Goal: Feedback & Contribution: Contribute content

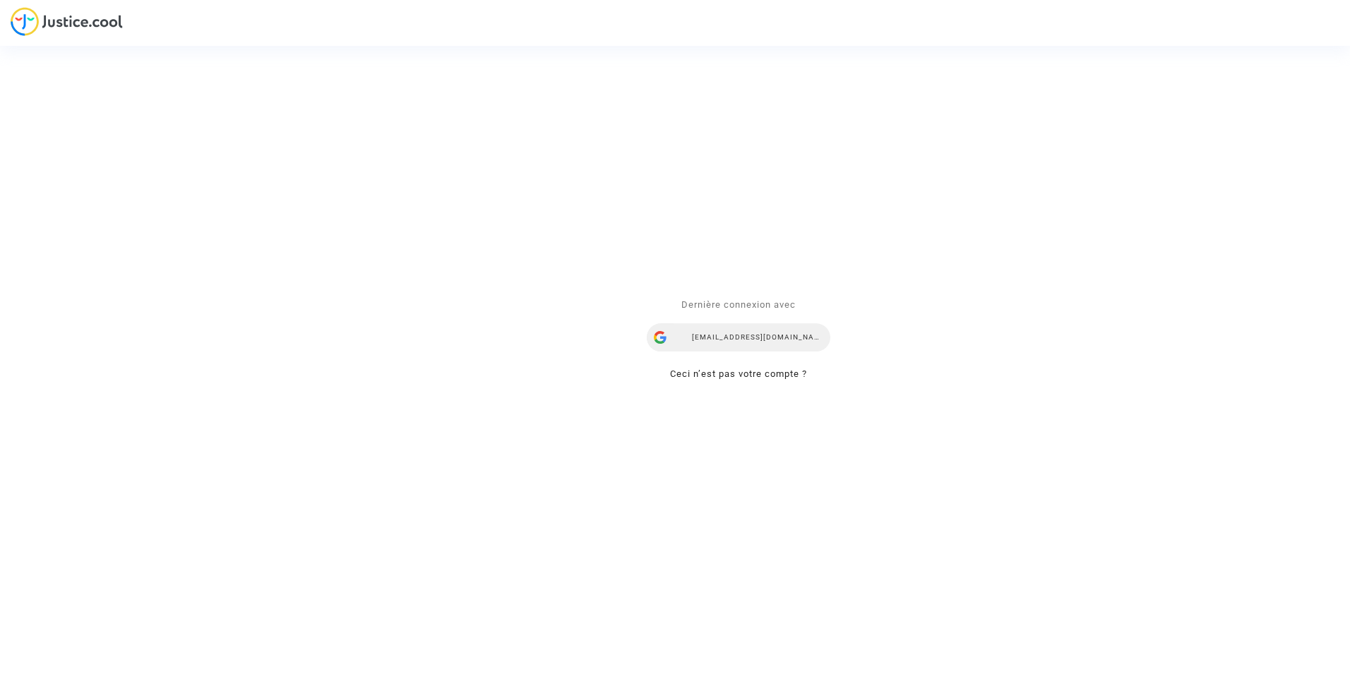
click at [722, 338] on div "ealvarez@reclamaciondevuelos.com" at bounding box center [739, 338] width 184 height 28
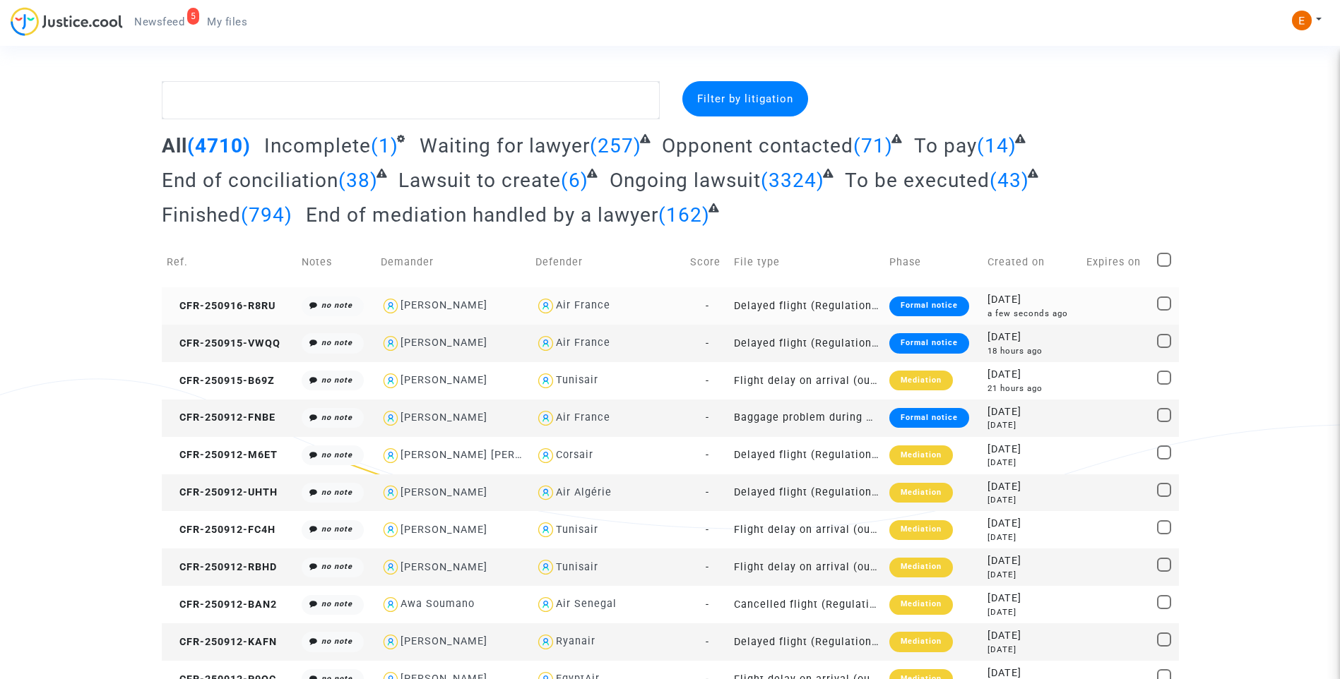
click at [932, 304] on div "Formal notice" at bounding box center [929, 307] width 80 height 20
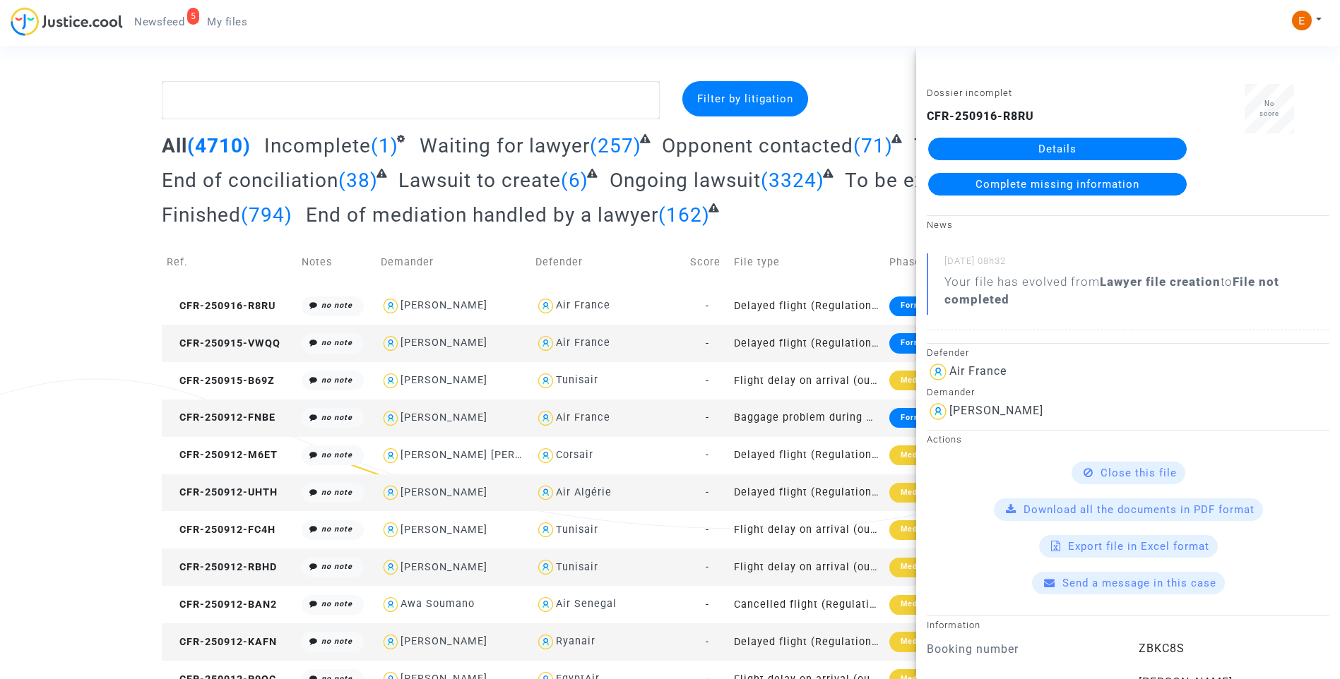
click at [1058, 155] on link "Details" at bounding box center [1057, 149] width 258 height 23
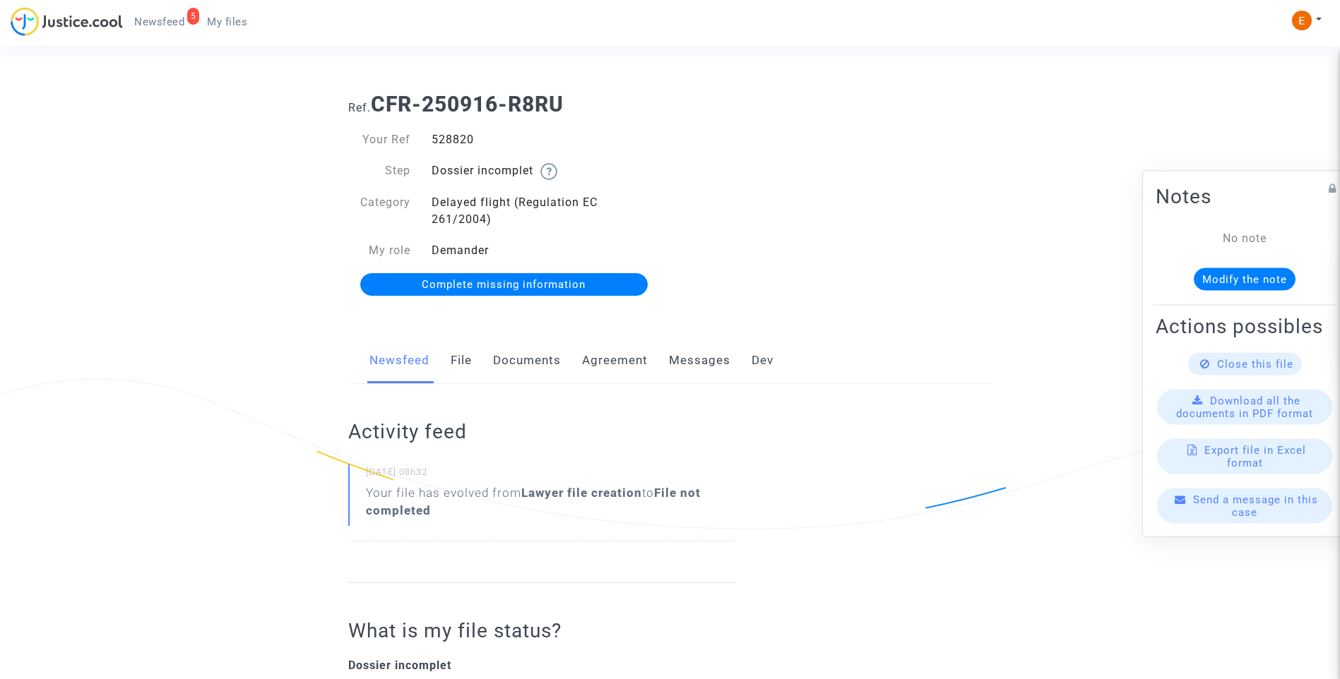
click at [534, 371] on link "Documents" at bounding box center [527, 361] width 68 height 47
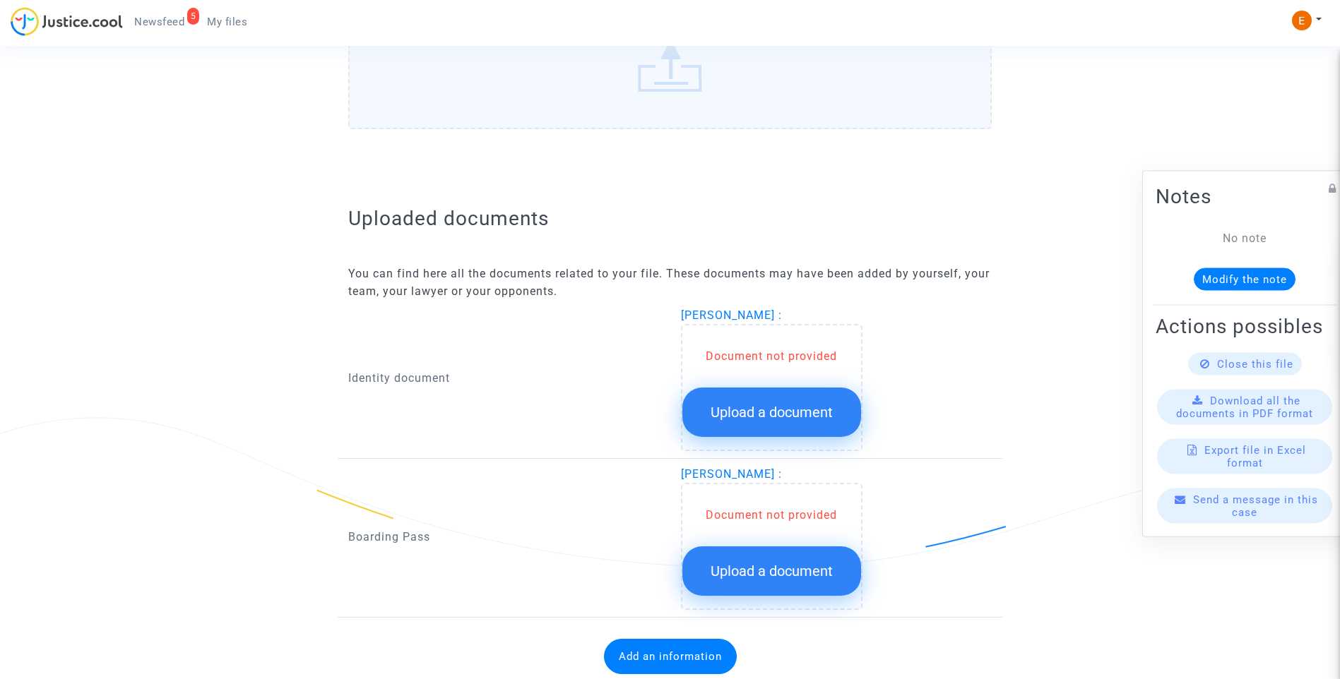
click at [806, 407] on span "Upload a document" at bounding box center [771, 412] width 122 height 17
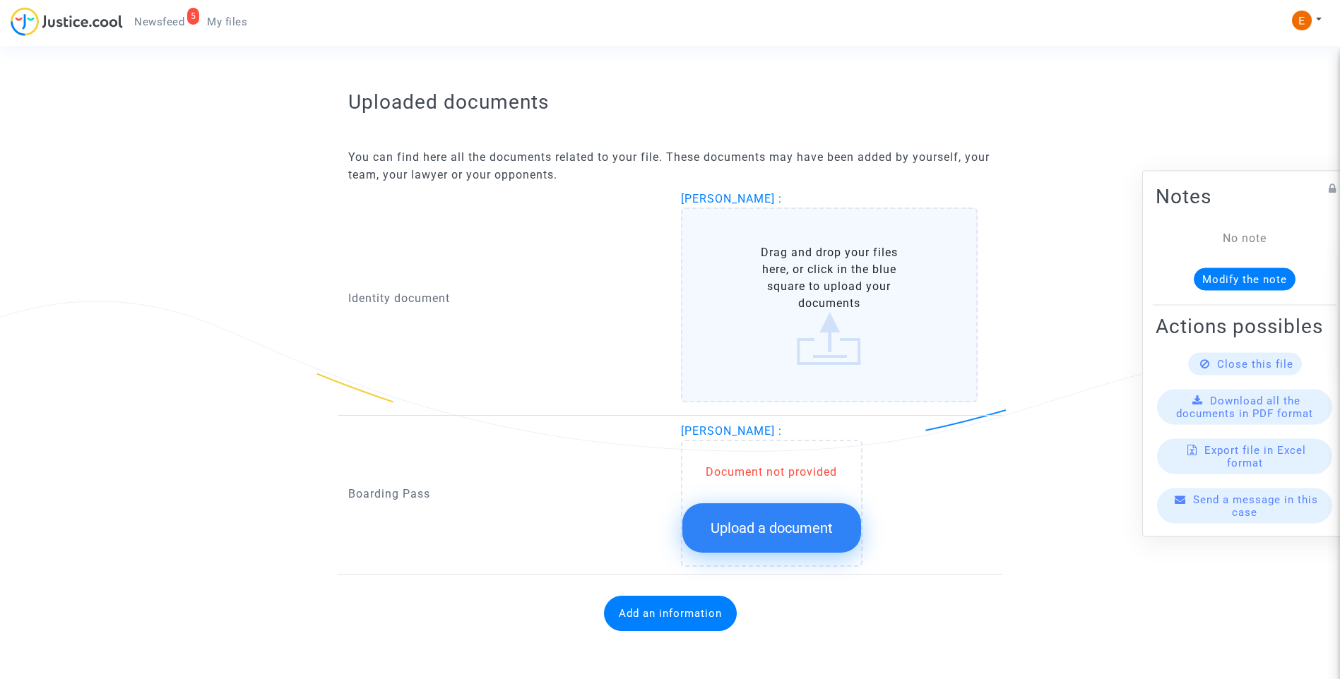
scroll to position [825, 0]
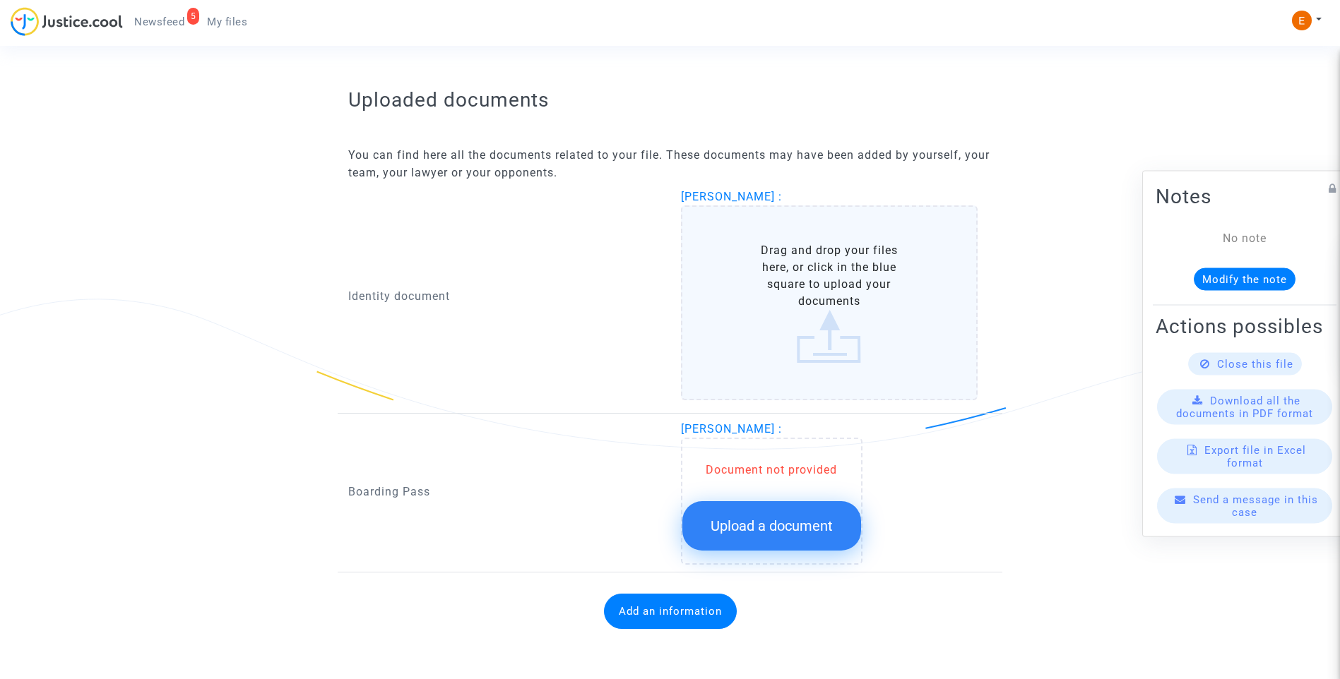
click at [819, 540] on button "Upload a document" at bounding box center [771, 525] width 179 height 49
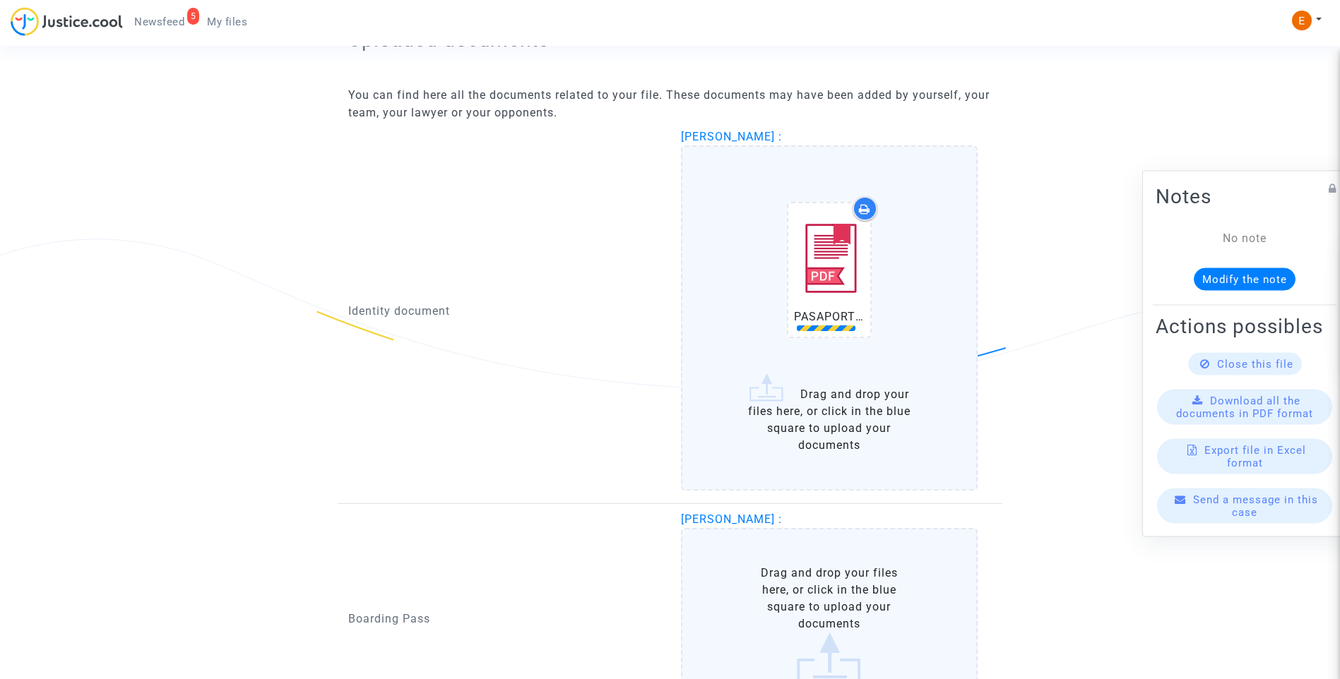
scroll to position [966, 0]
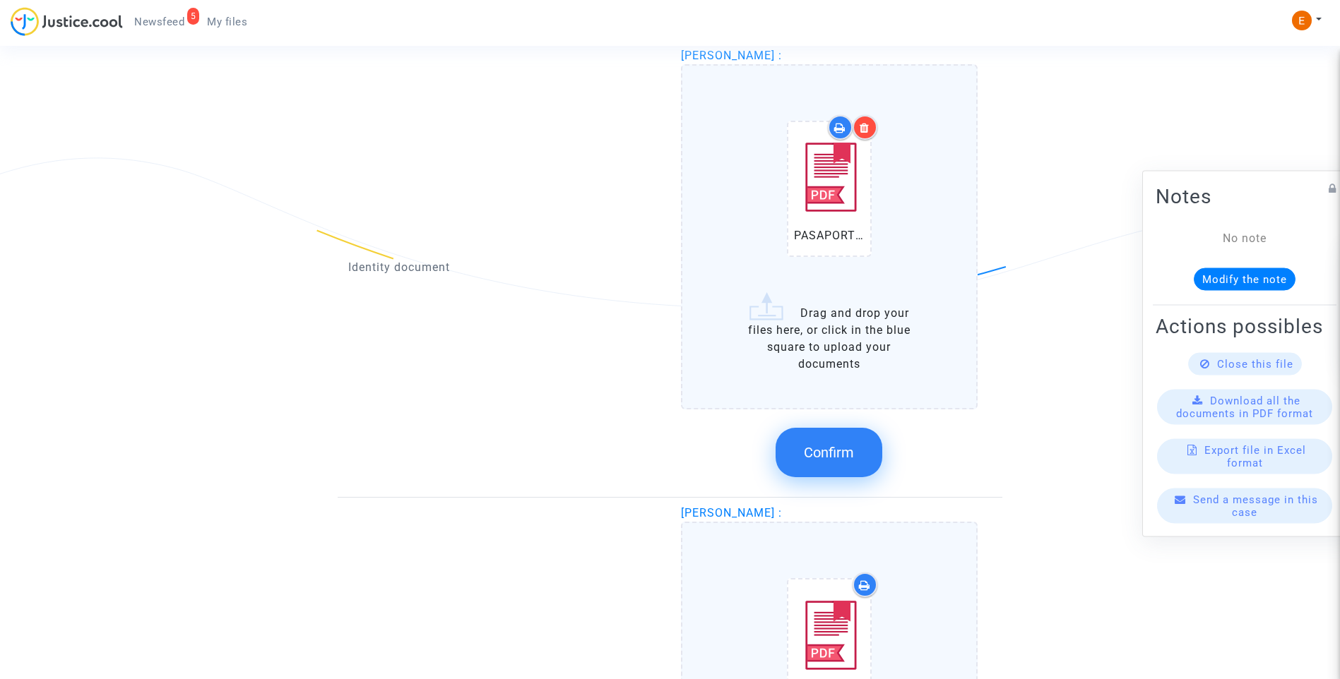
click at [852, 461] on span "Confirm" at bounding box center [829, 452] width 50 height 17
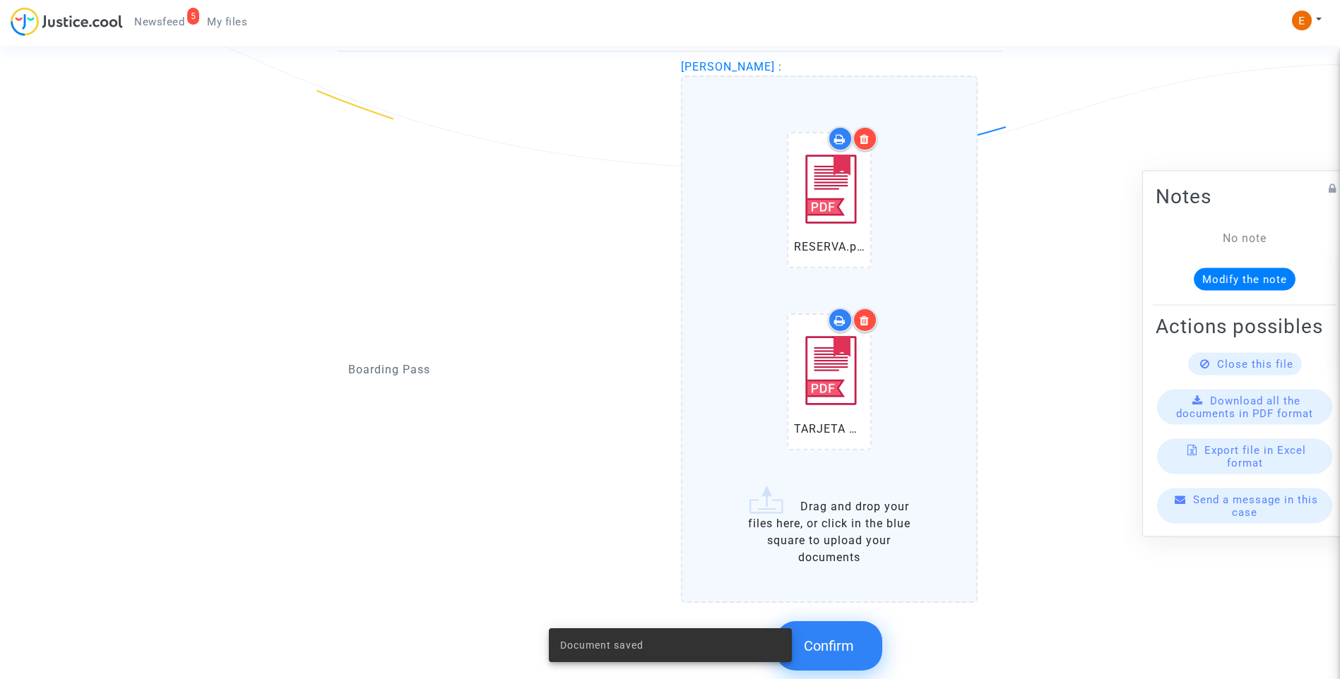
scroll to position [1107, 0]
click at [836, 663] on button "Confirm" at bounding box center [828, 644] width 107 height 49
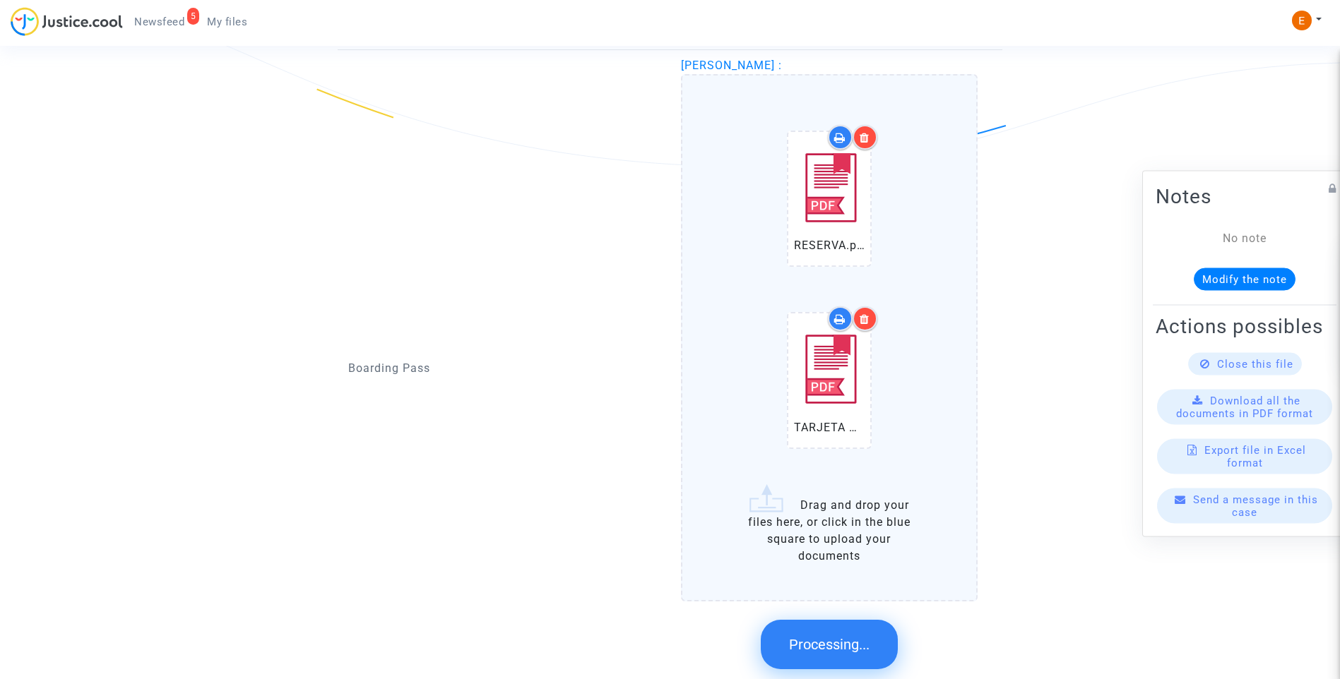
scroll to position [736, 0]
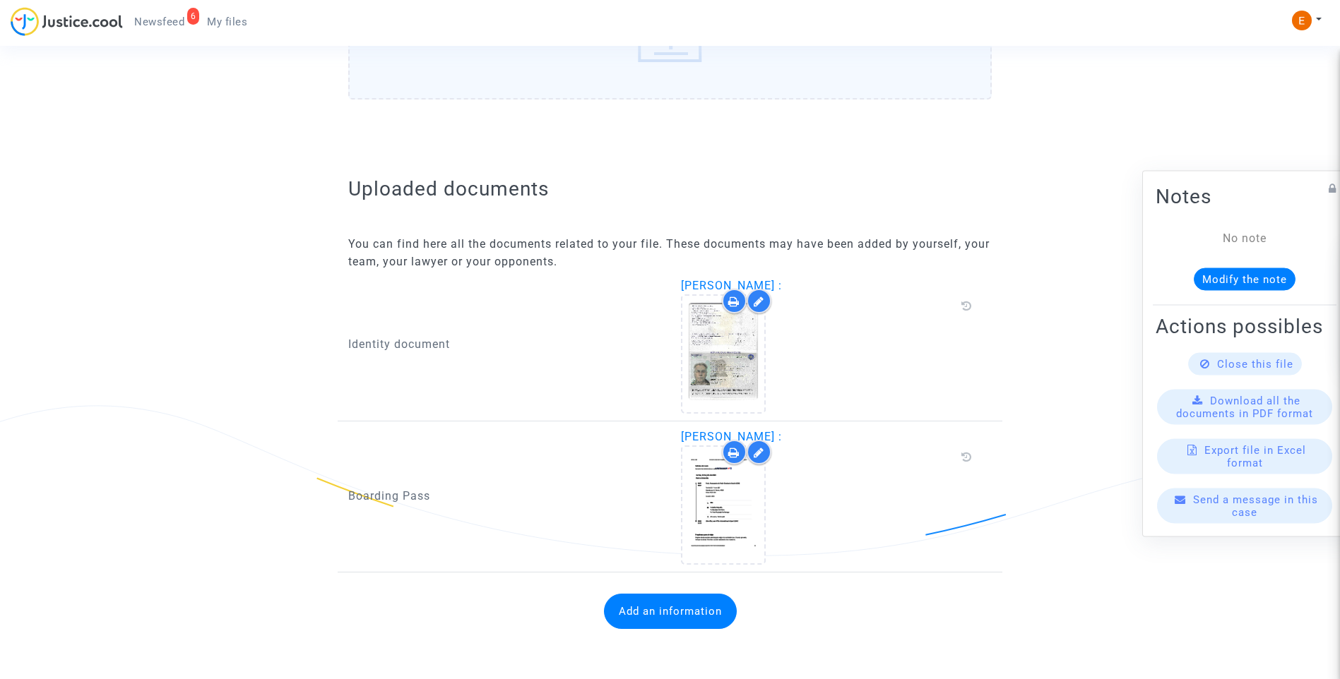
click at [686, 619] on button "Add an information" at bounding box center [670, 611] width 133 height 35
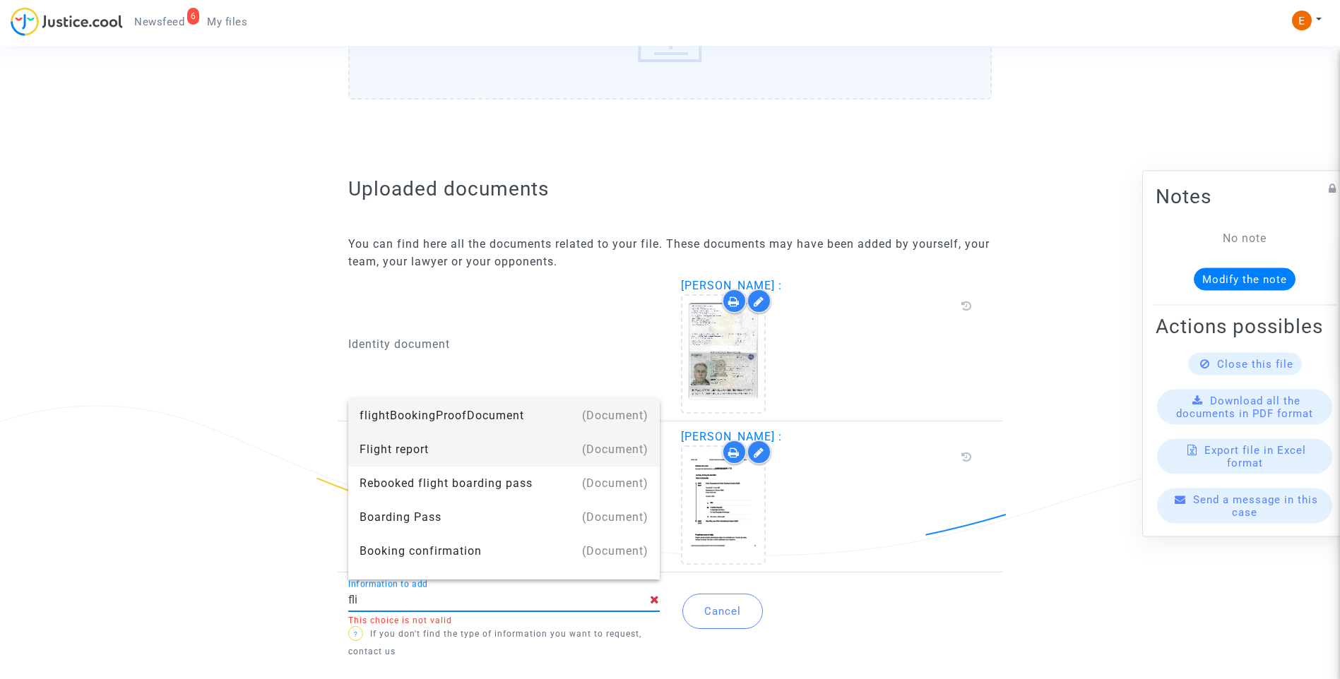
click at [418, 449] on div "Flight report" at bounding box center [503, 450] width 289 height 34
type input "Flight report"
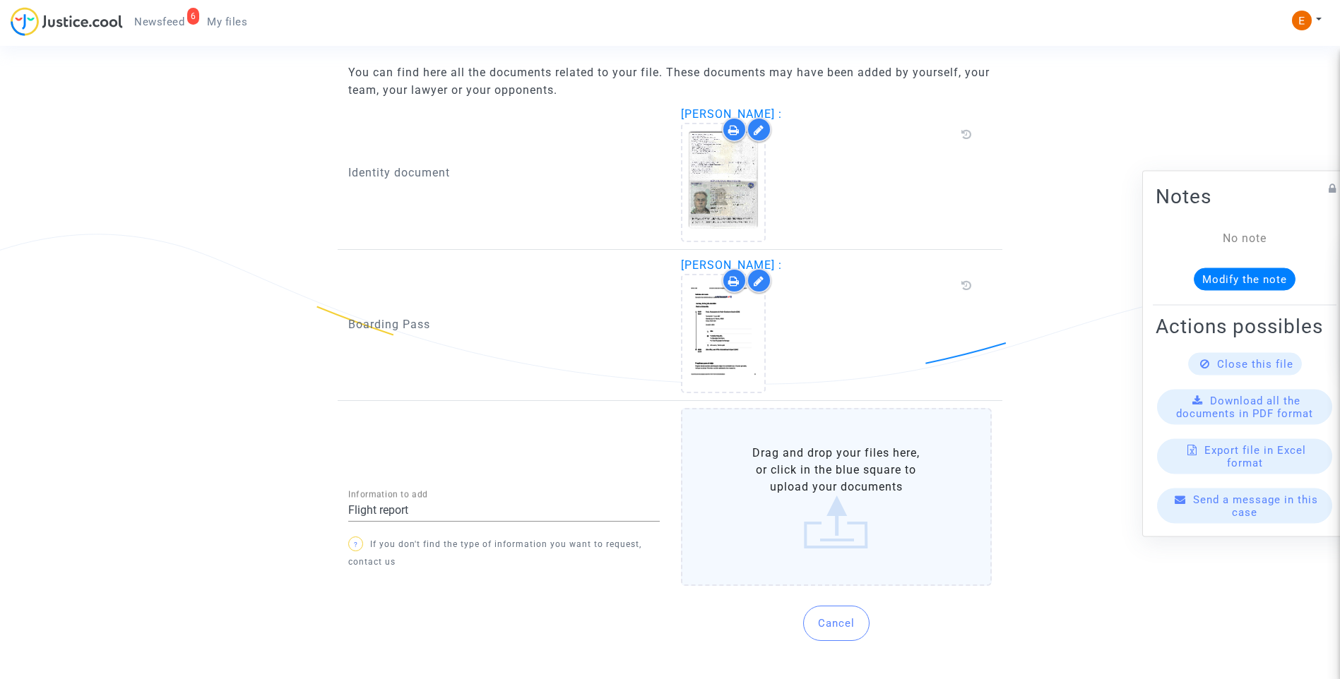
scroll to position [909, 0]
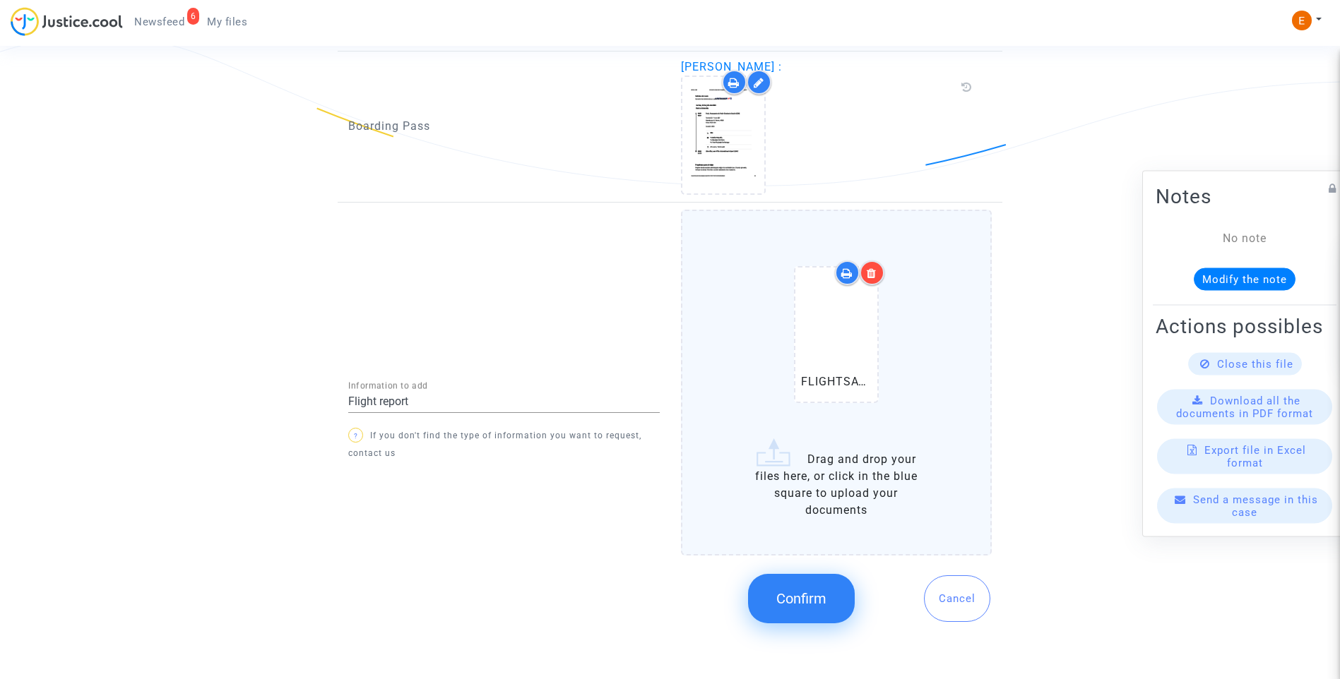
click at [830, 584] on button "Confirm" at bounding box center [801, 598] width 107 height 49
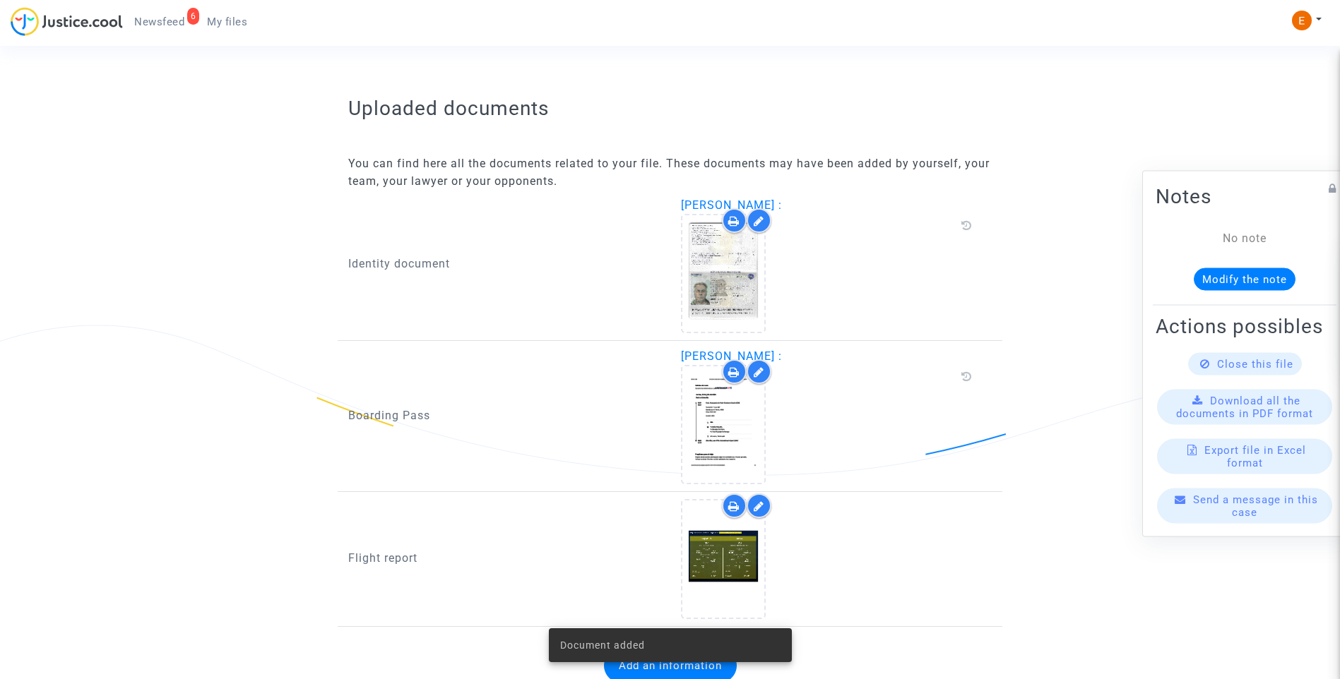
scroll to position [853, 0]
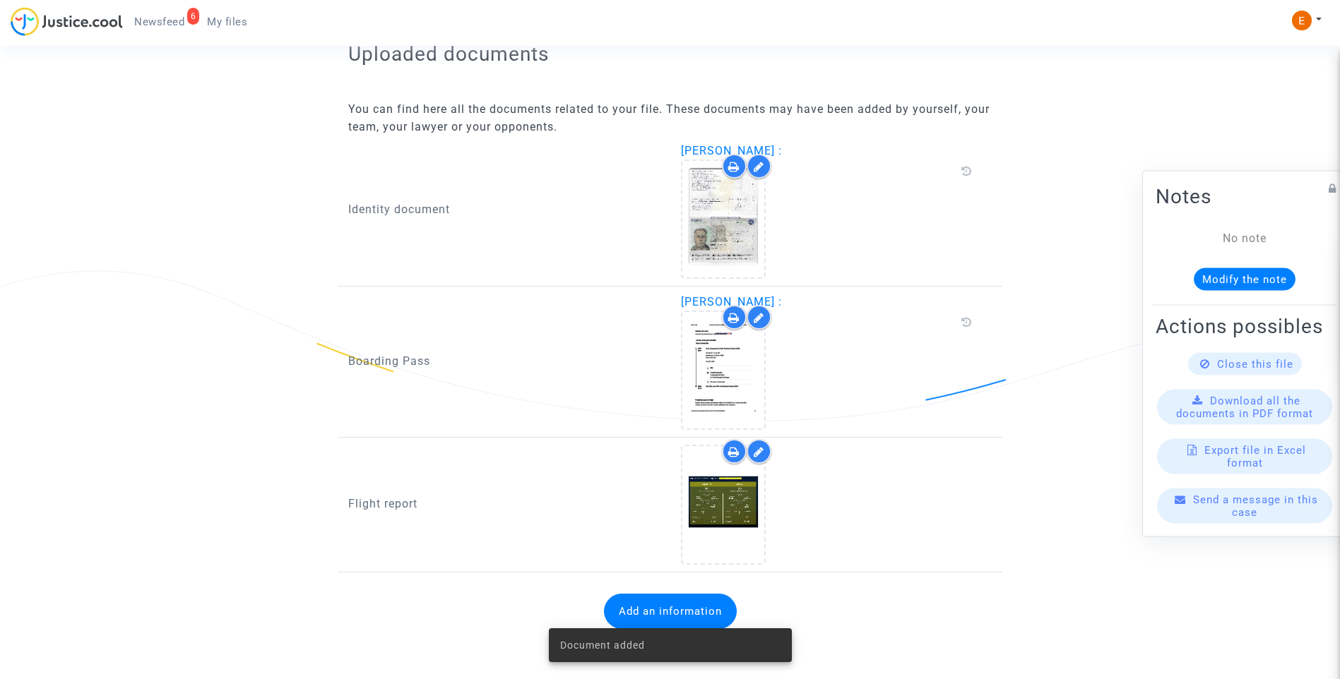
click at [162, 20] on span "Newsfeed" at bounding box center [159, 22] width 50 height 13
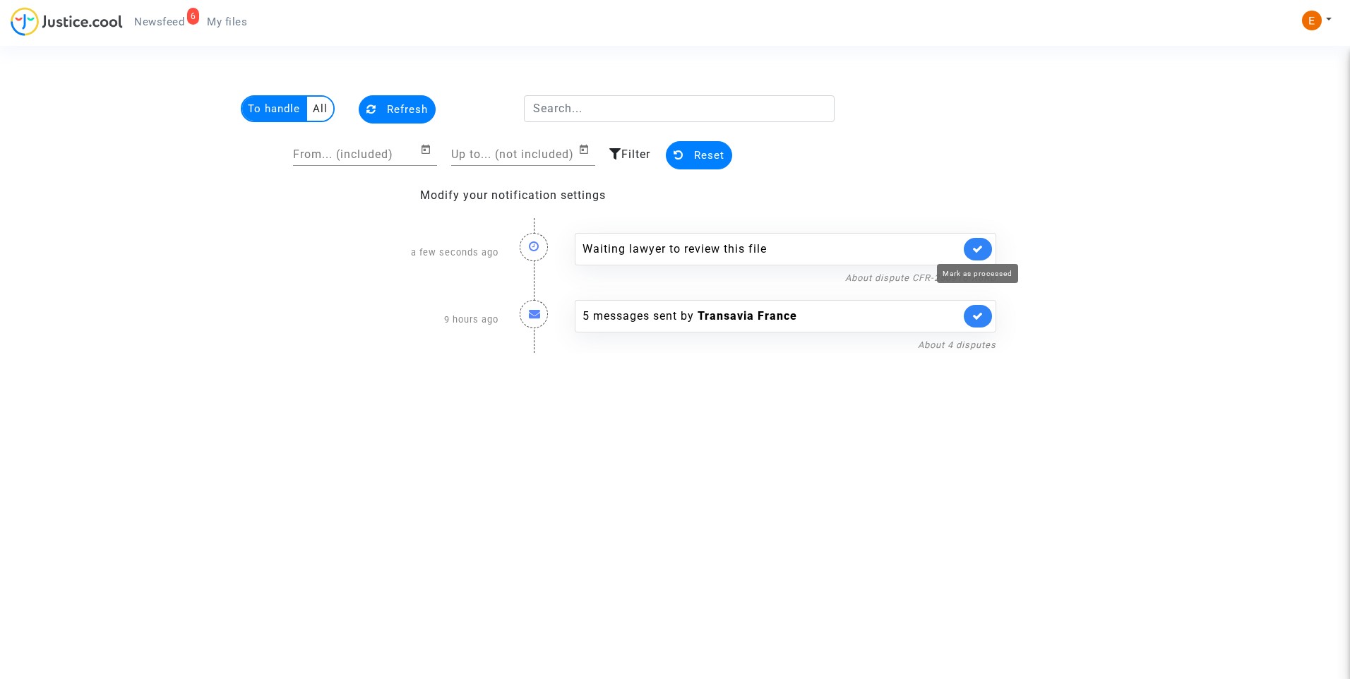
click at [977, 250] on icon at bounding box center [977, 249] width 11 height 11
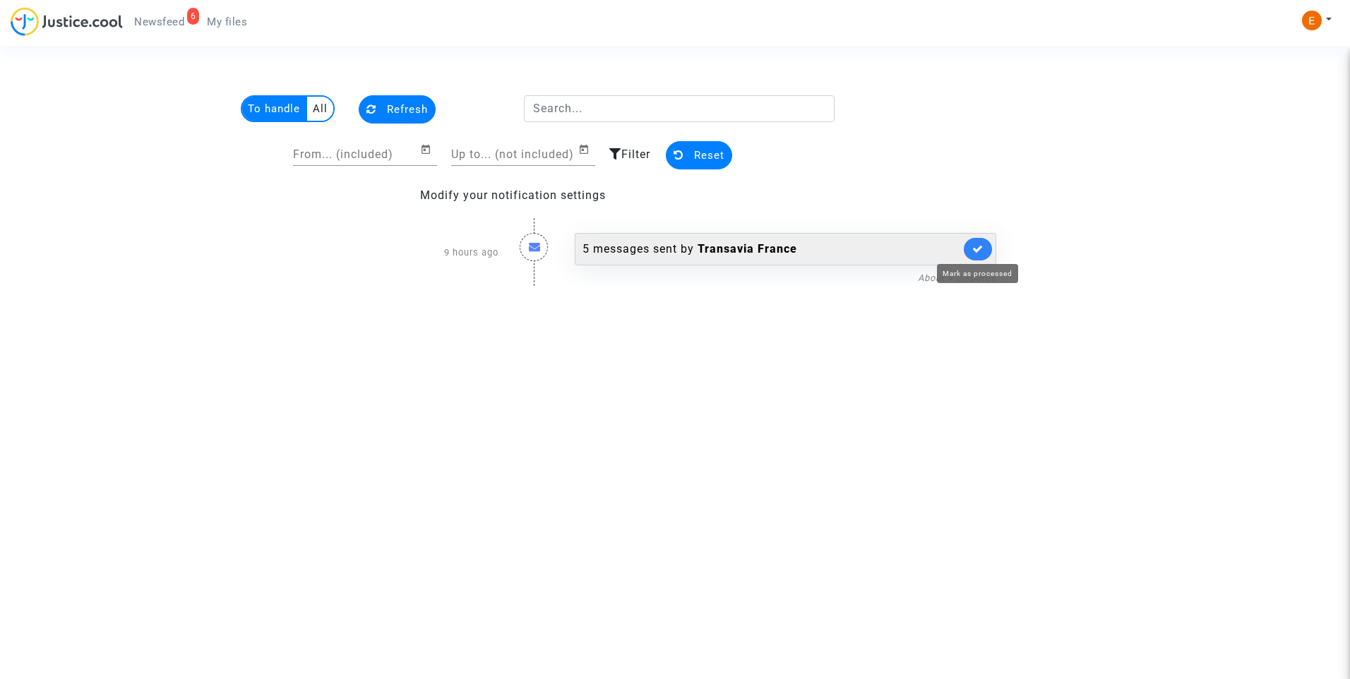
click at [979, 252] on icon at bounding box center [977, 249] width 11 height 11
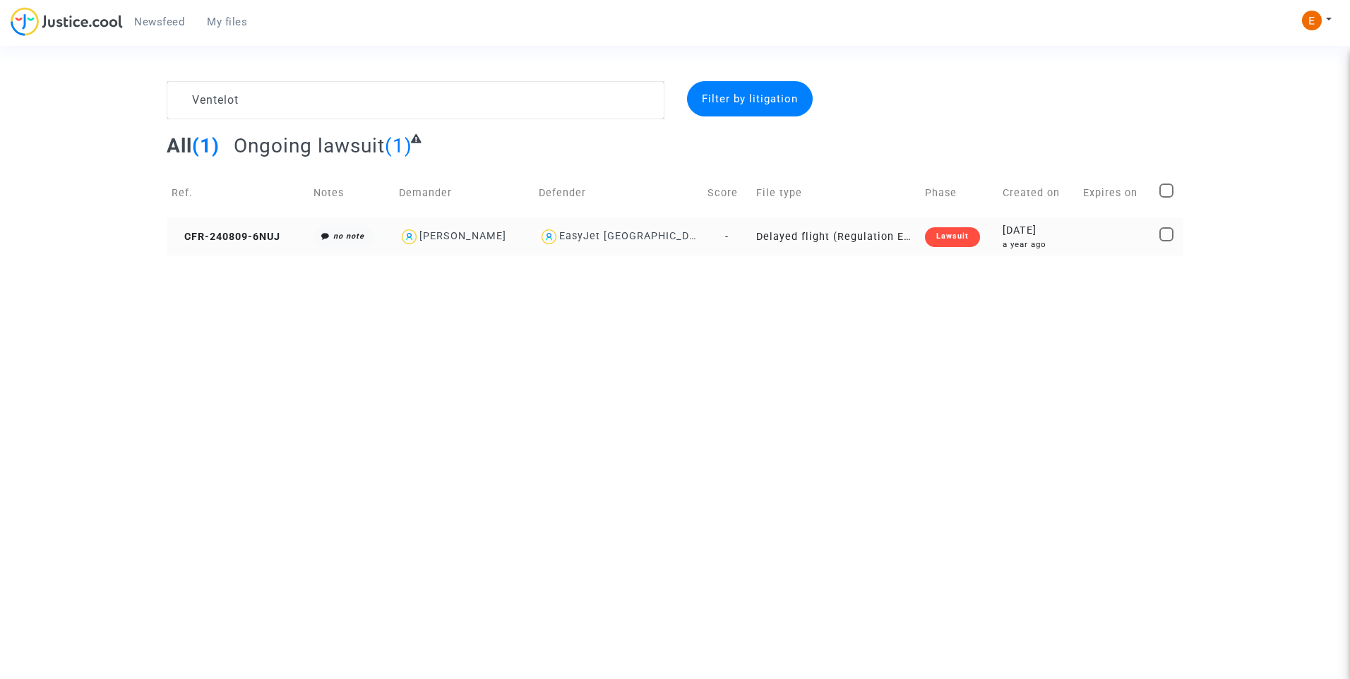
type textarea "Ventelot"
click at [947, 243] on div "Lawsuit" at bounding box center [952, 237] width 55 height 20
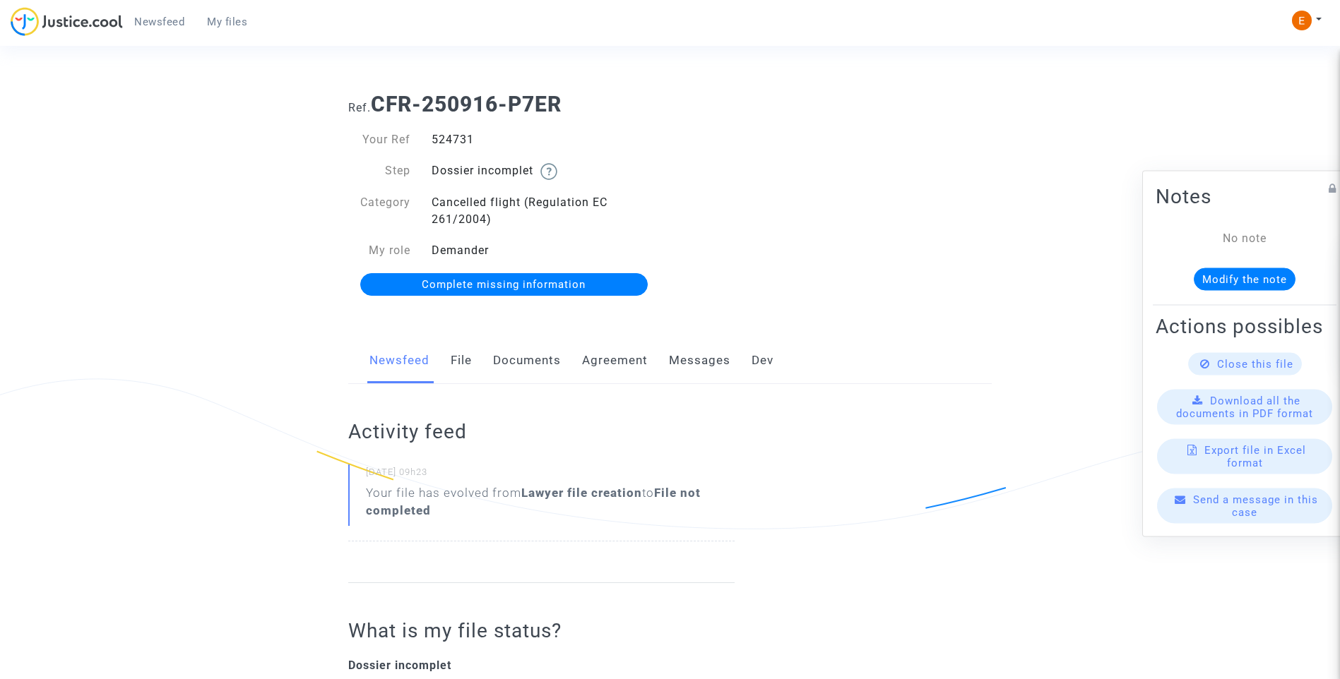
click at [549, 365] on link "Documents" at bounding box center [527, 361] width 68 height 47
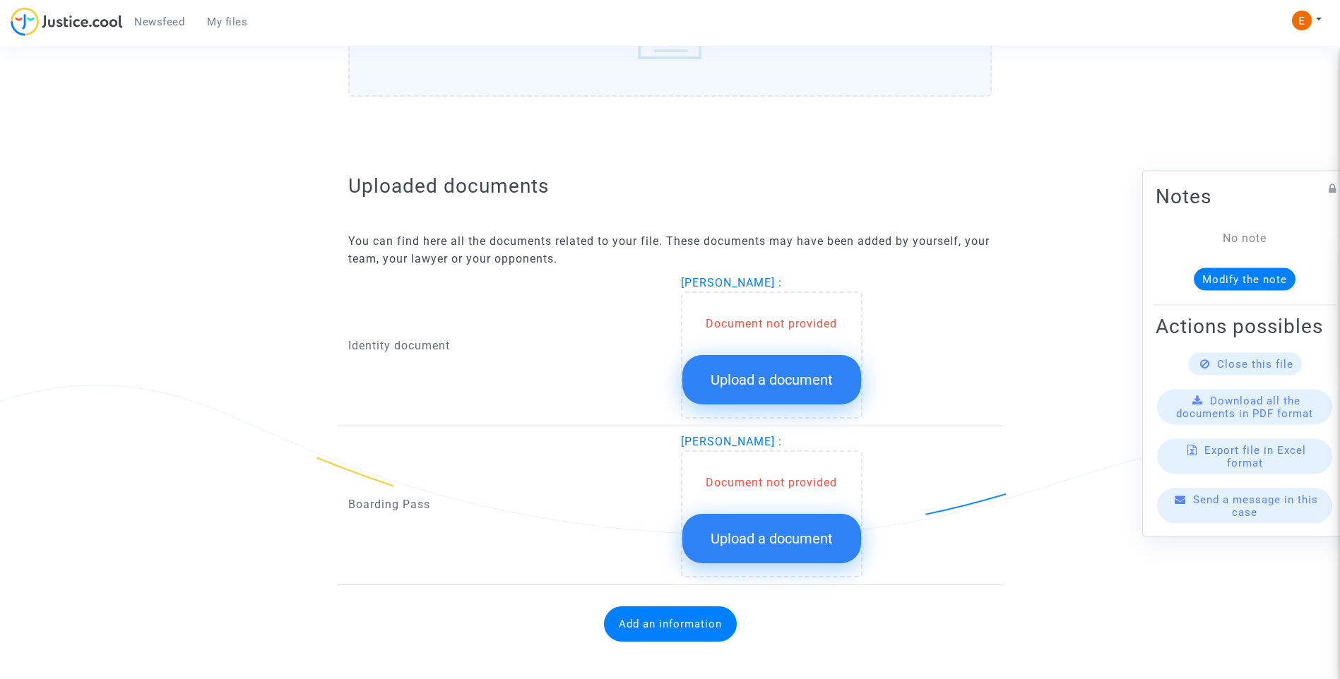
scroll to position [751, 0]
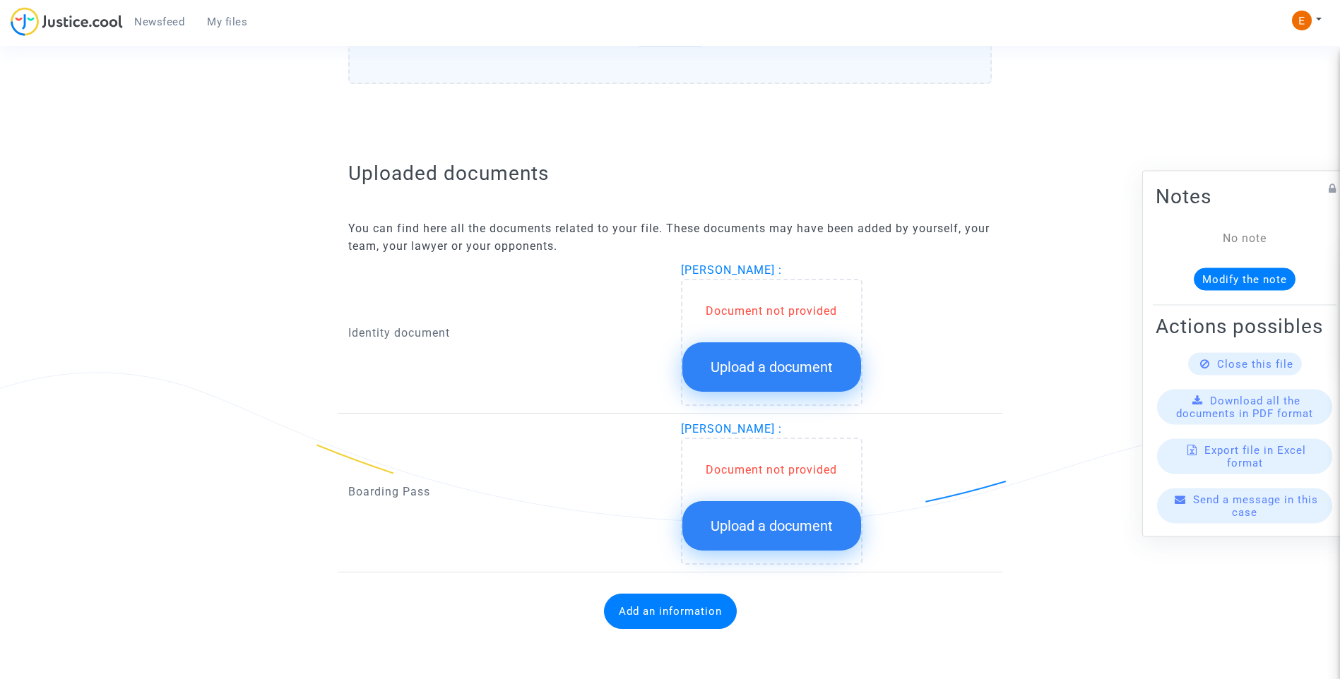
click at [747, 374] on span "Upload a document" at bounding box center [771, 367] width 122 height 17
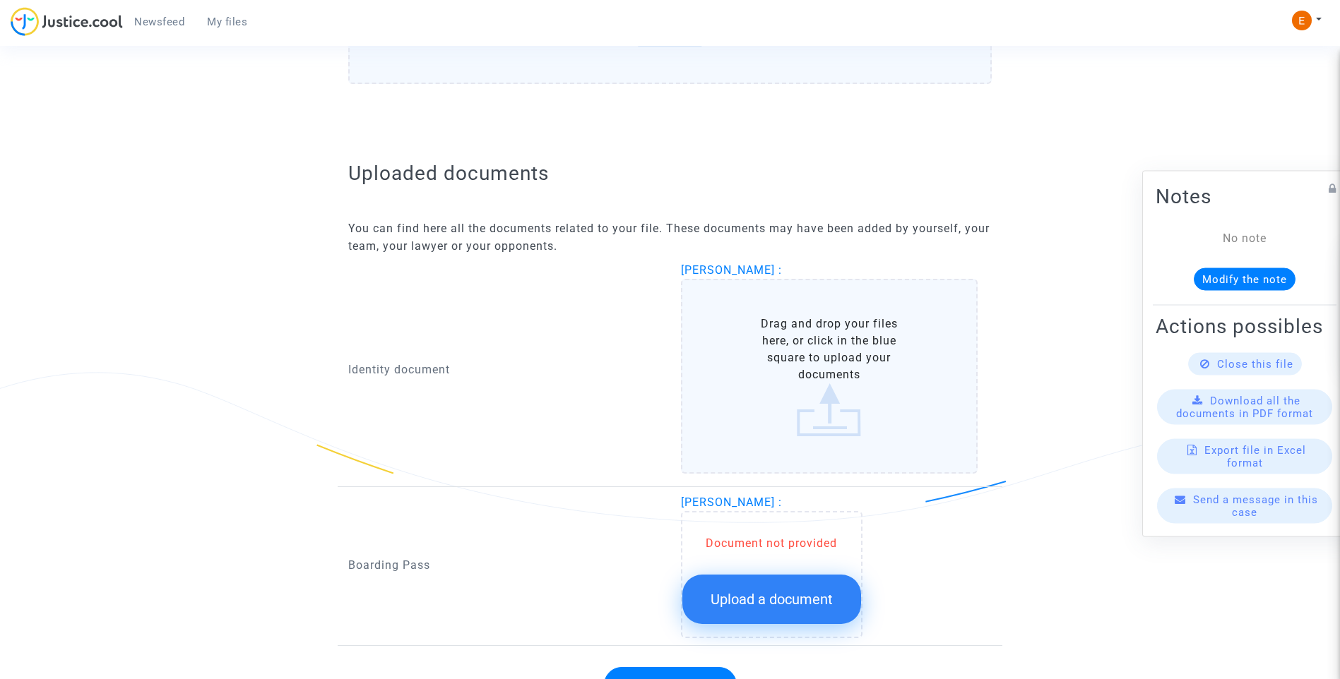
click at [799, 602] on span "Upload a document" at bounding box center [771, 599] width 122 height 17
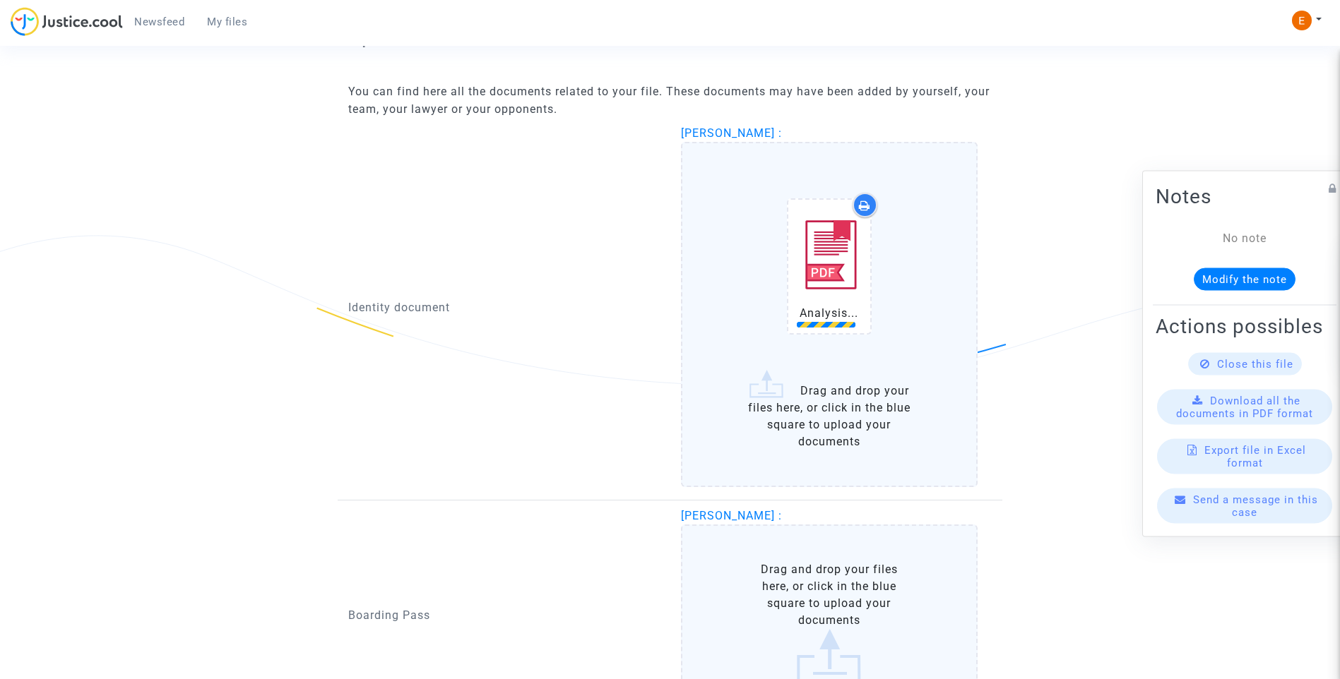
scroll to position [893, 0]
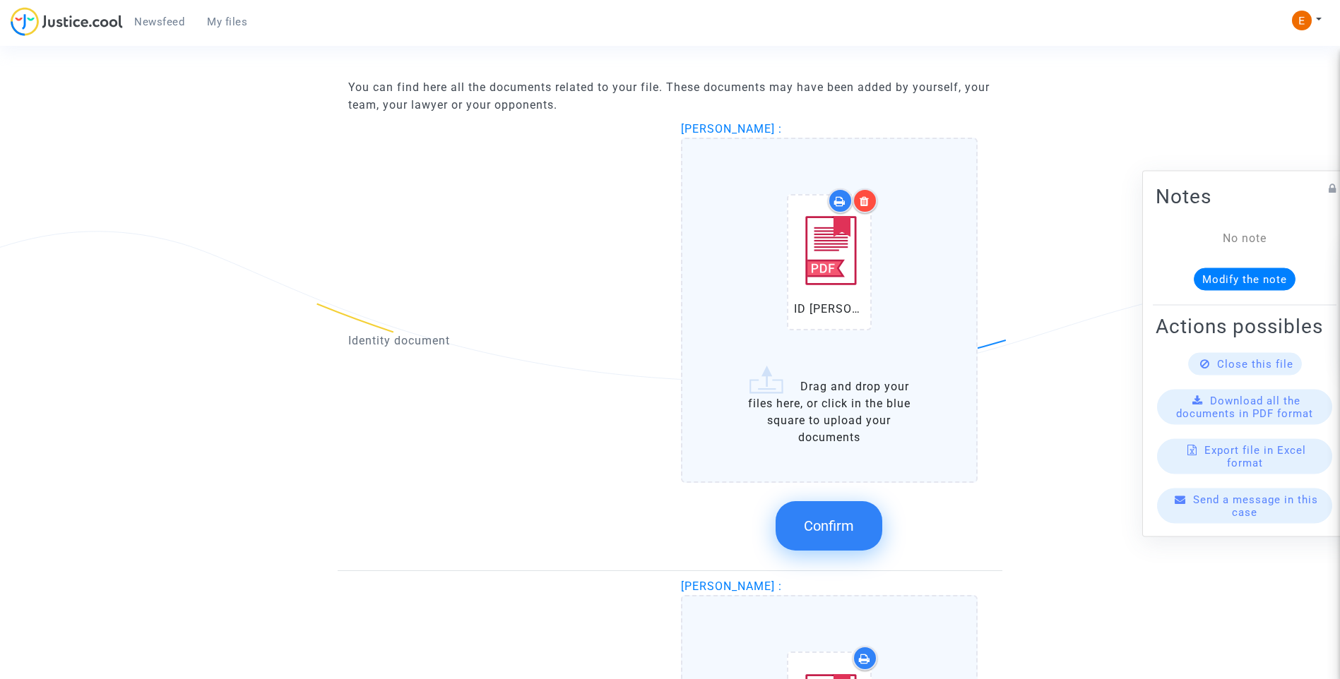
drag, startPoint x: 833, startPoint y: 526, endPoint x: 674, endPoint y: 497, distance: 161.5
click at [829, 520] on span "Confirm" at bounding box center [829, 526] width 50 height 17
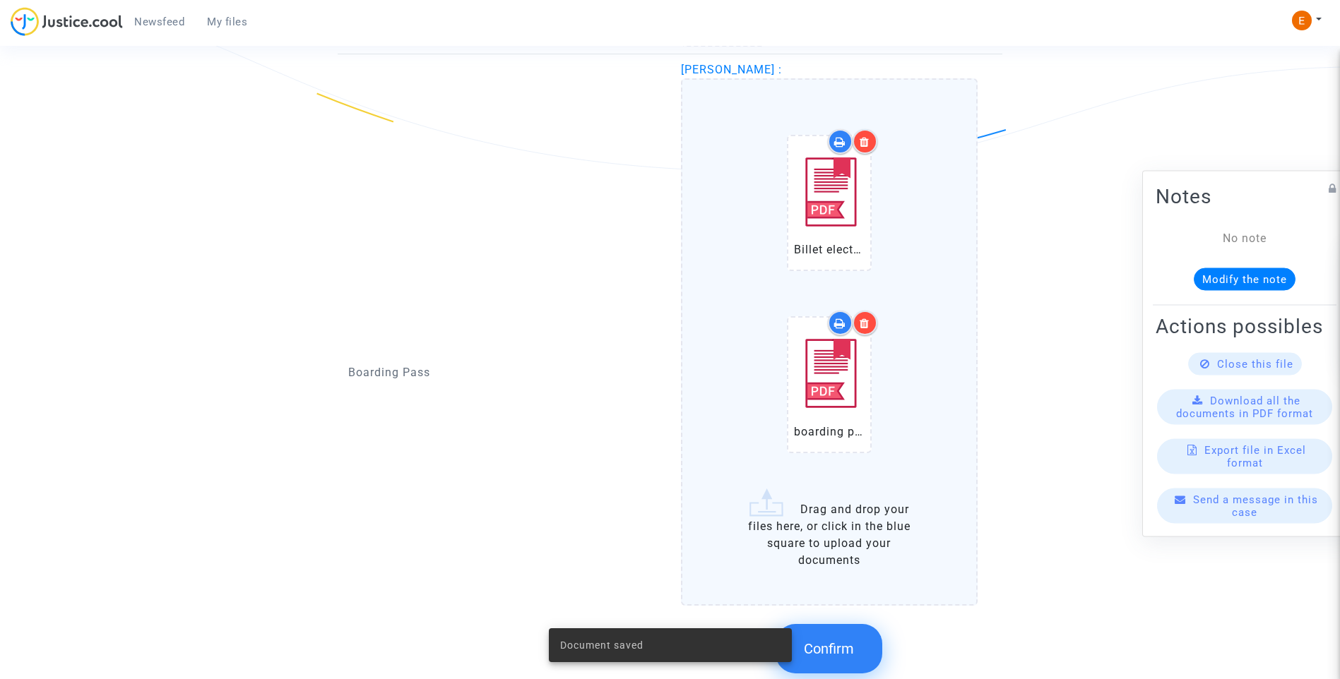
scroll to position [1225, 0]
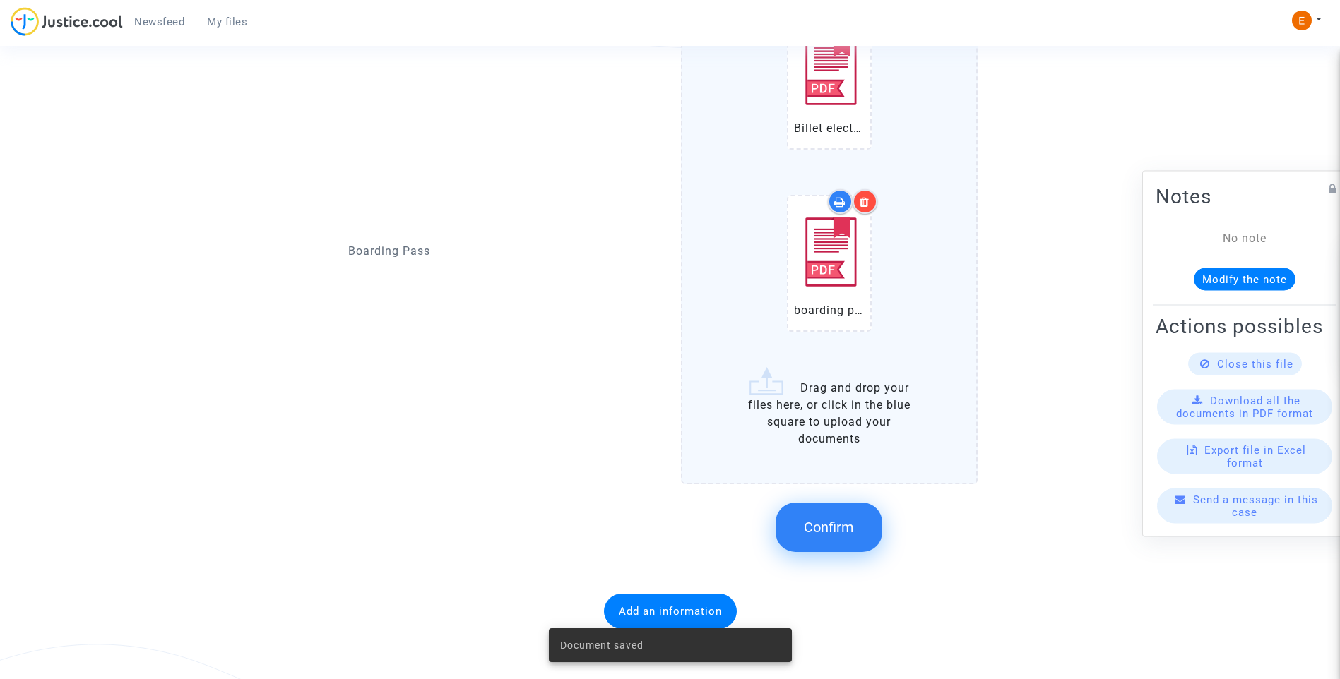
click at [850, 545] on button "Confirm" at bounding box center [828, 527] width 107 height 49
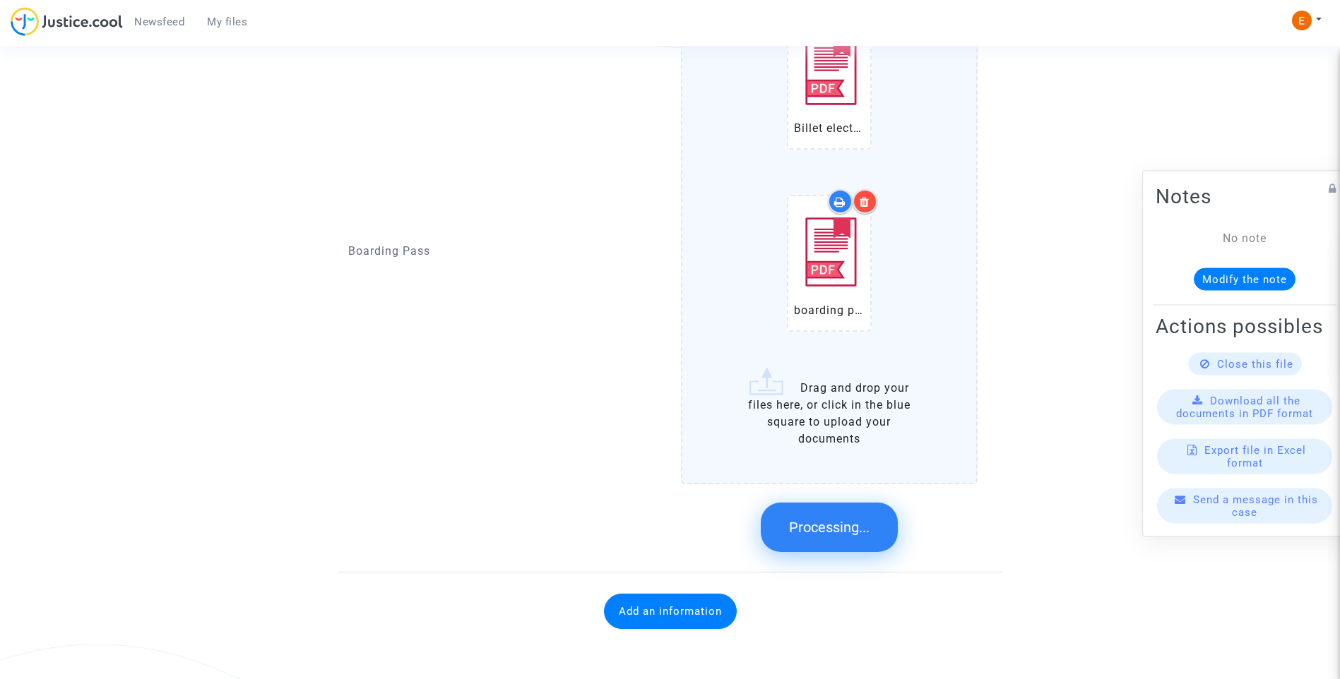
scroll to position [736, 0]
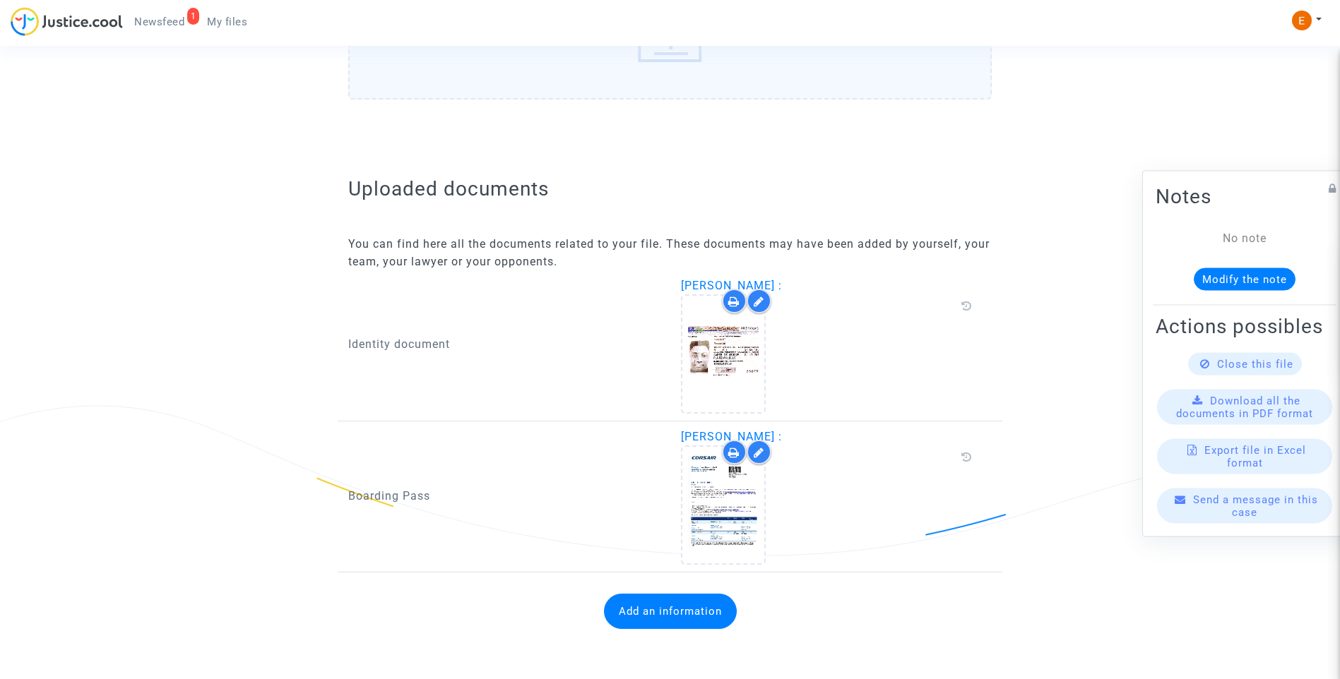
click at [697, 609] on button "Add an information" at bounding box center [670, 611] width 133 height 35
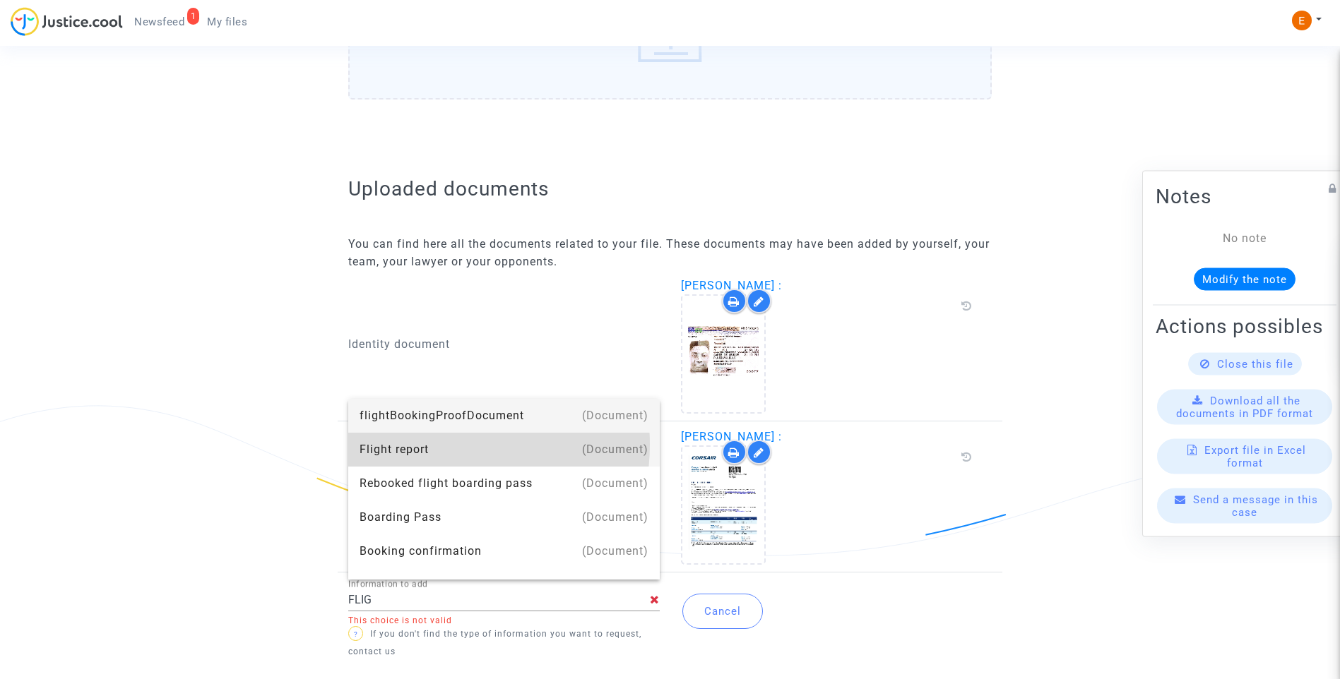
click at [432, 445] on div "Flight report" at bounding box center [503, 450] width 289 height 34
type input "Flight report"
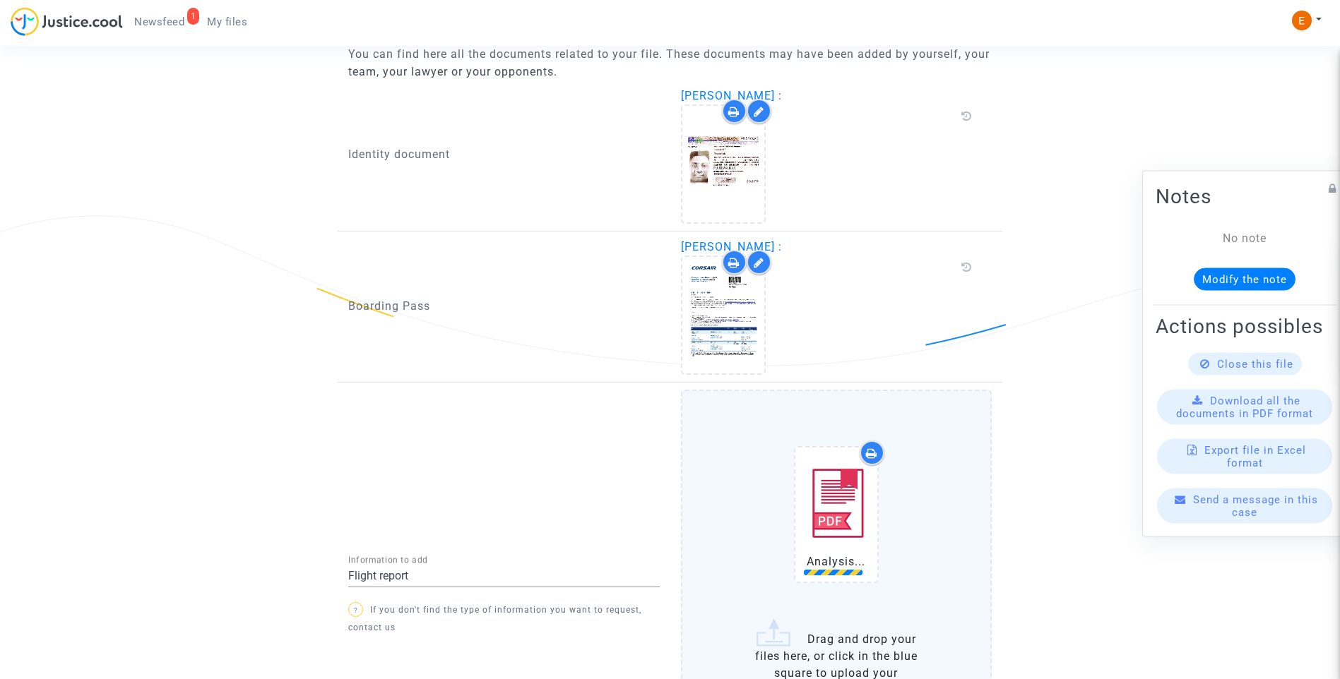
scroll to position [1001, 0]
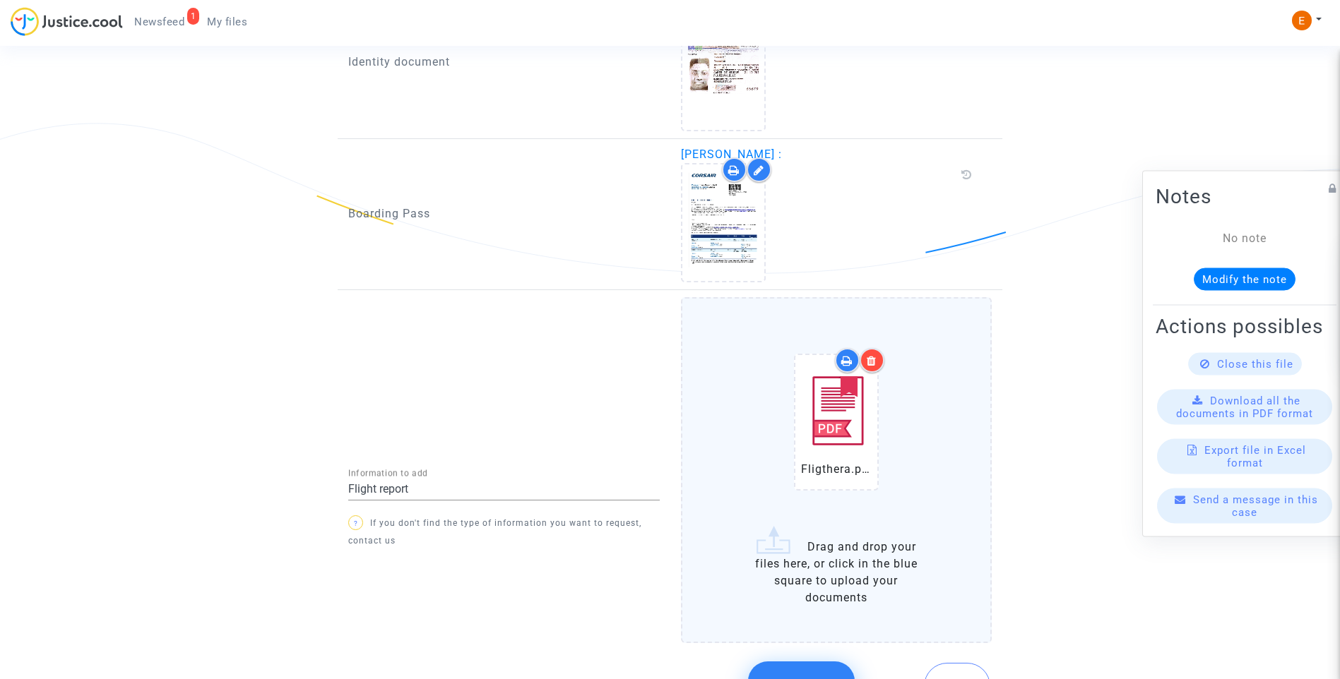
click at [876, 364] on icon at bounding box center [872, 360] width 10 height 11
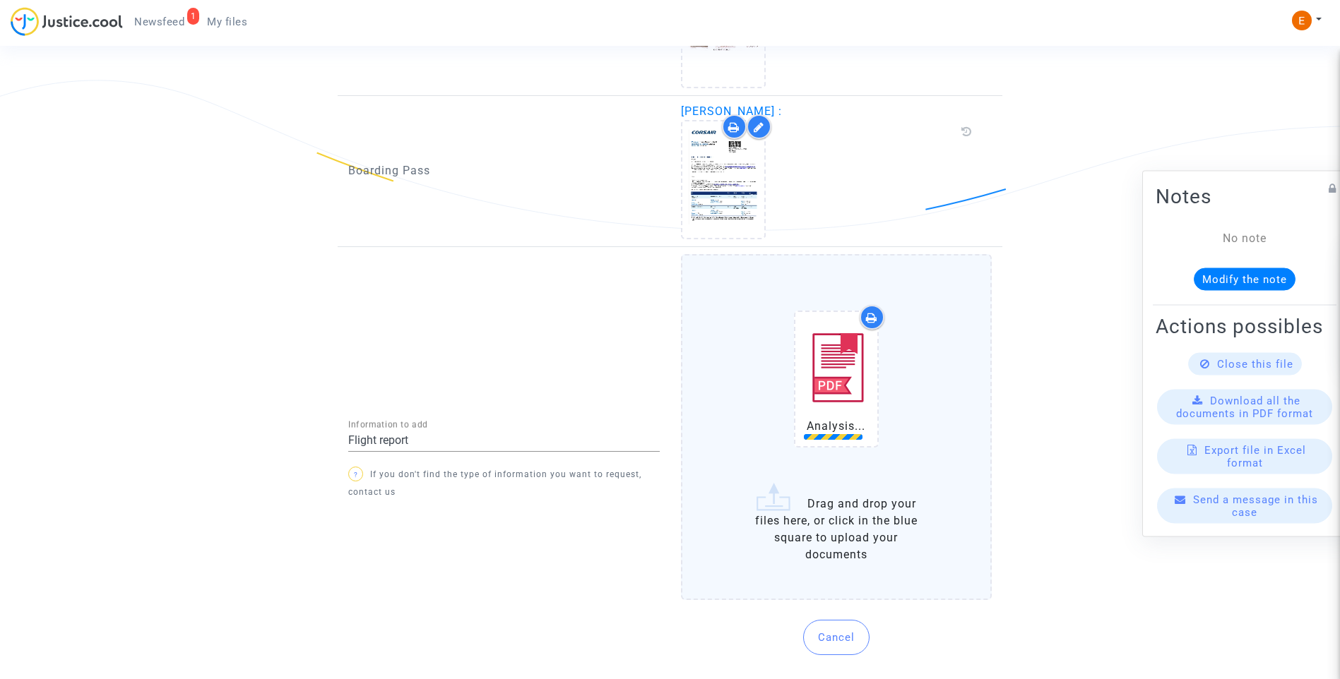
scroll to position [1077, 0]
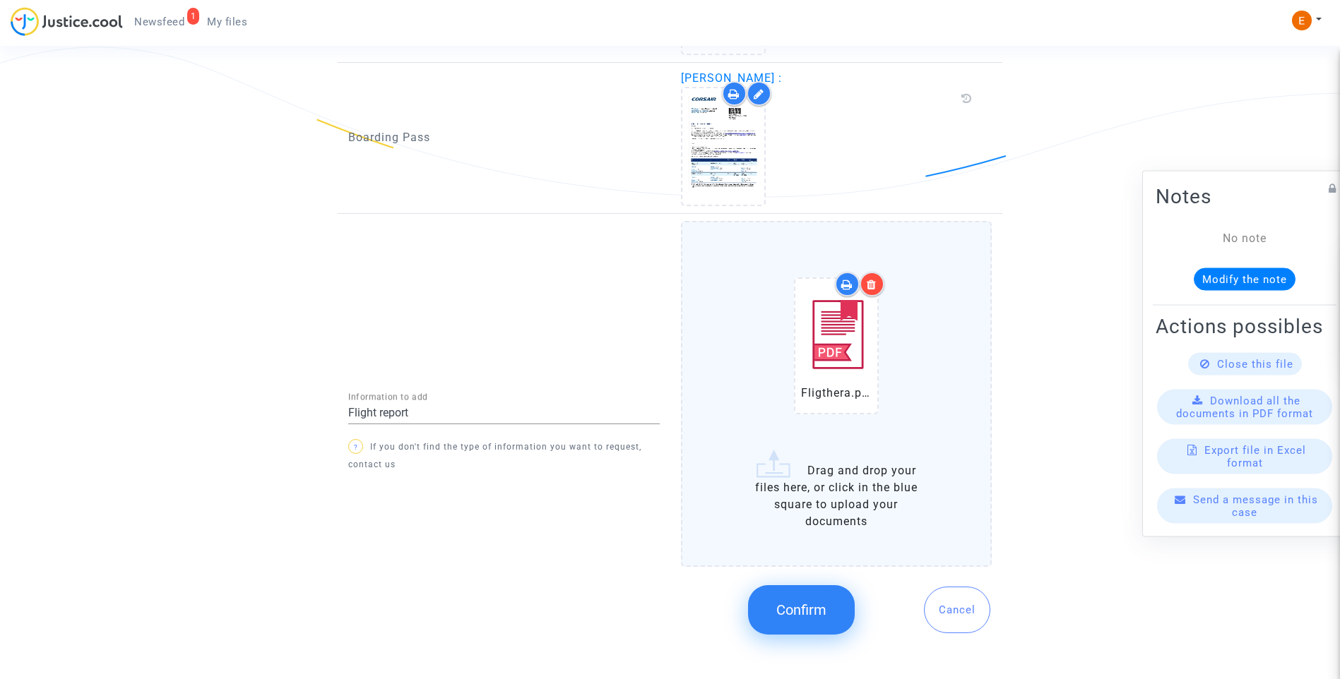
drag, startPoint x: 802, startPoint y: 602, endPoint x: 845, endPoint y: 590, distance: 45.2
click at [803, 602] on span "Confirm" at bounding box center [801, 610] width 50 height 17
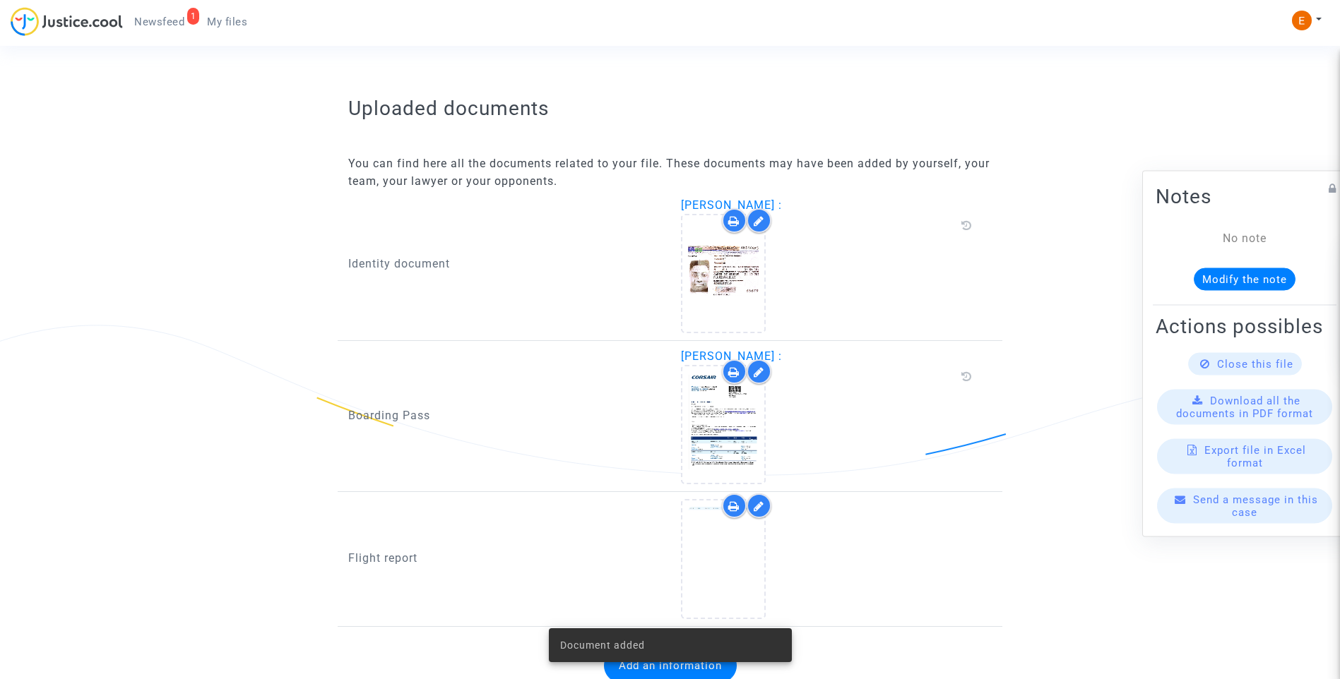
scroll to position [853, 0]
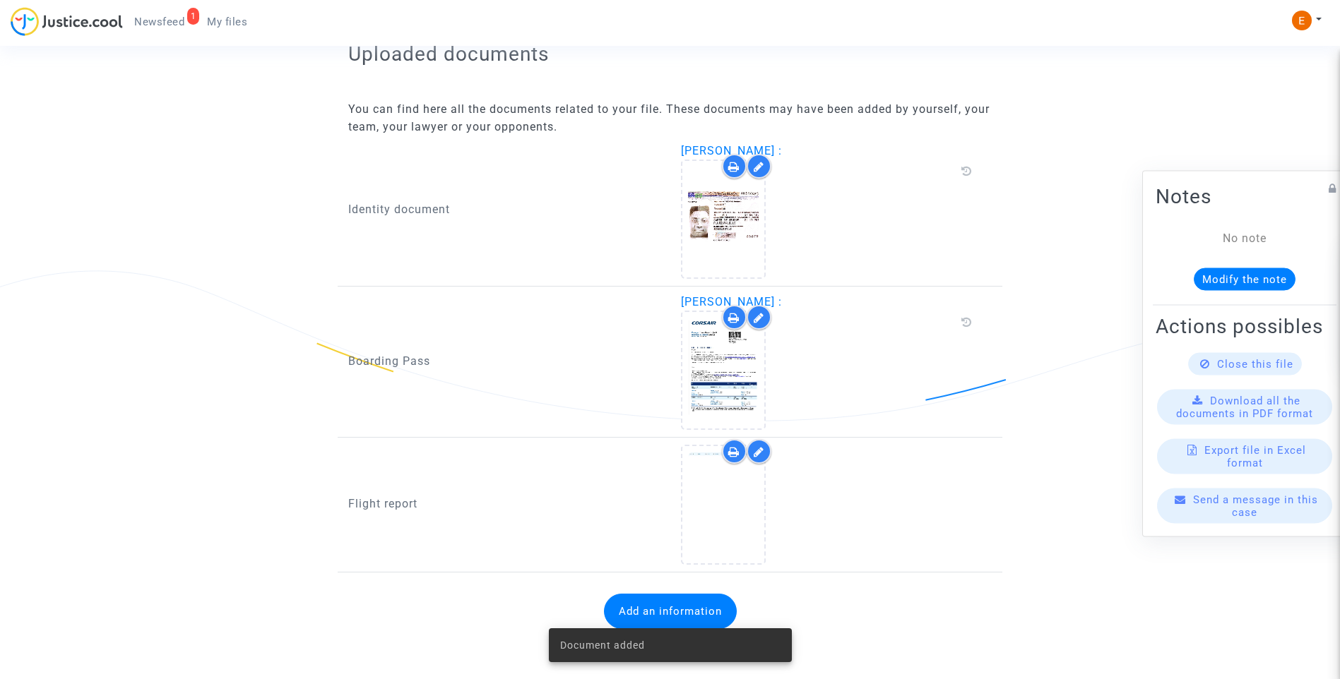
click at [177, 26] on span "Newsfeed" at bounding box center [159, 22] width 50 height 13
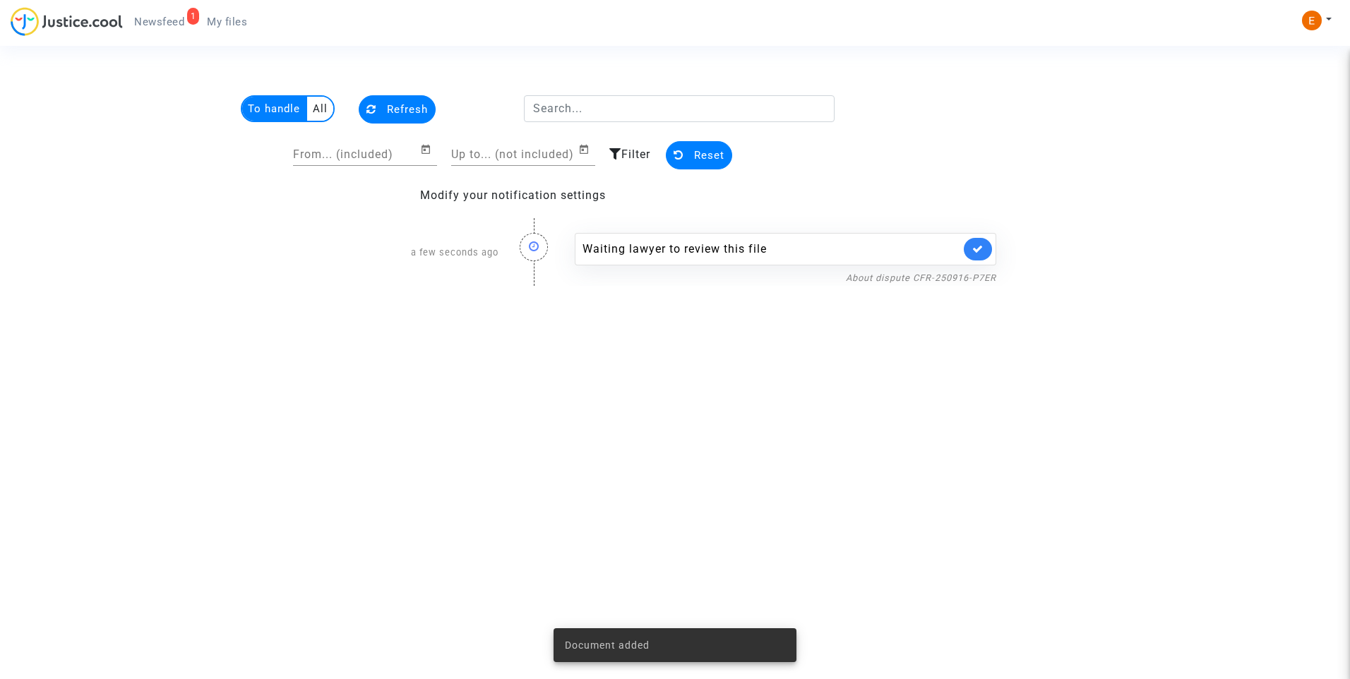
click at [975, 246] on icon at bounding box center [977, 249] width 11 height 11
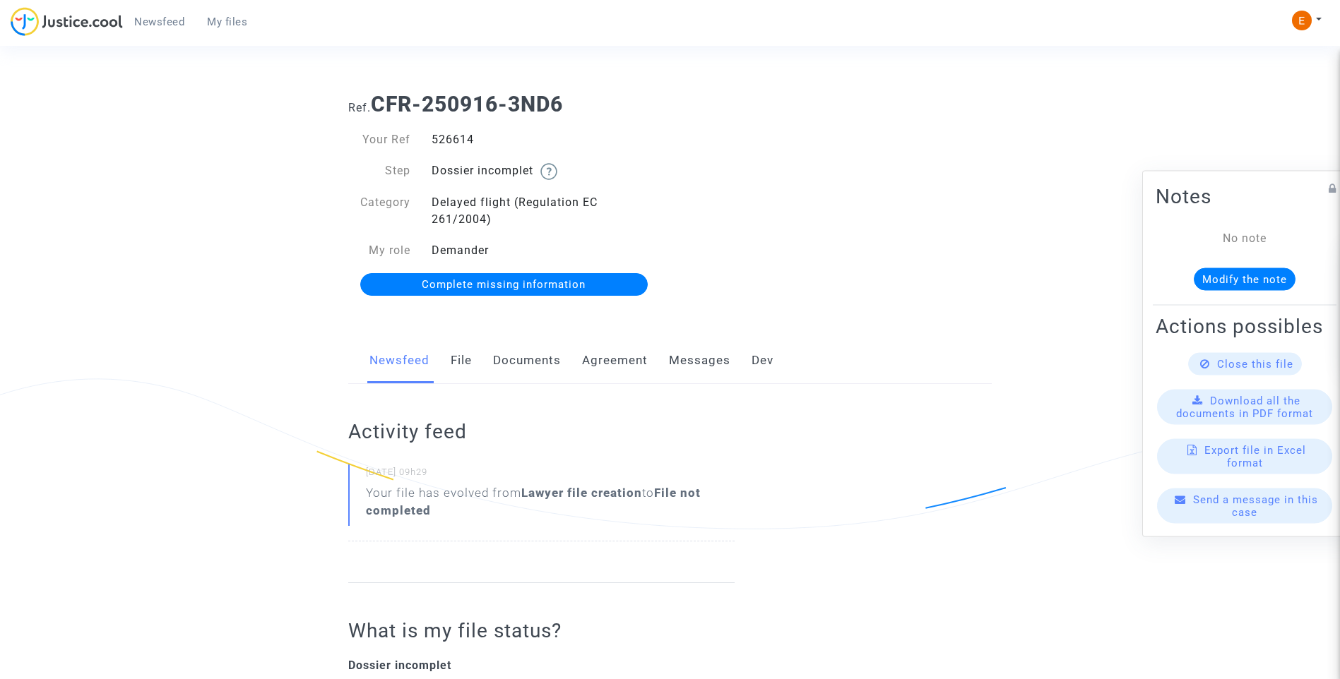
drag, startPoint x: 530, startPoint y: 362, endPoint x: 533, endPoint y: 376, distance: 14.4
click at [532, 362] on link "Documents" at bounding box center [527, 361] width 68 height 47
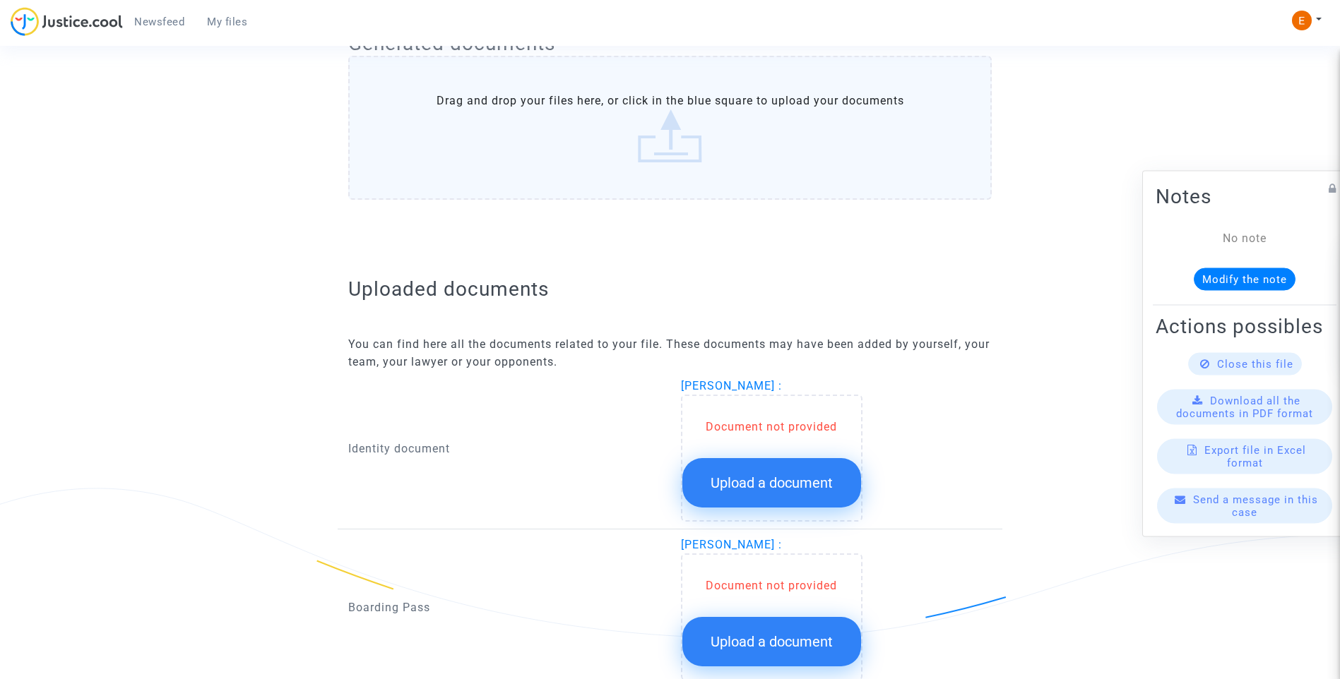
click at [762, 466] on button "Upload a document" at bounding box center [771, 482] width 179 height 49
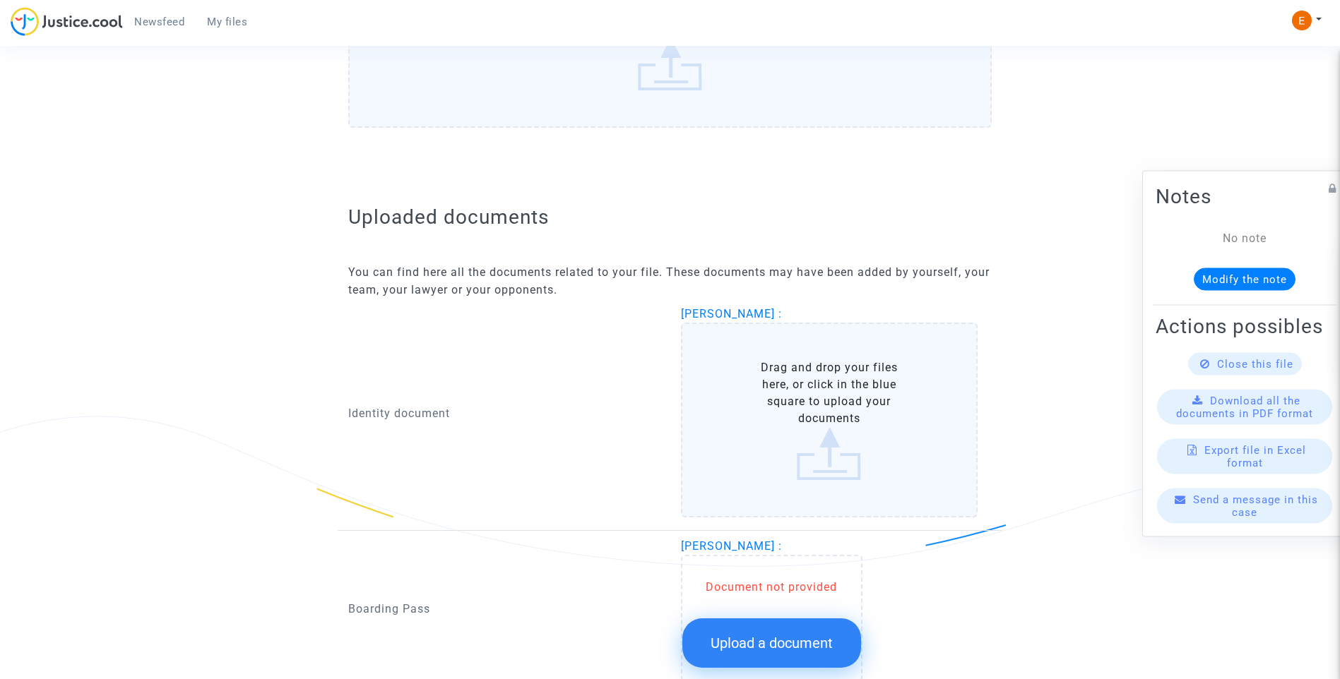
scroll to position [825, 0]
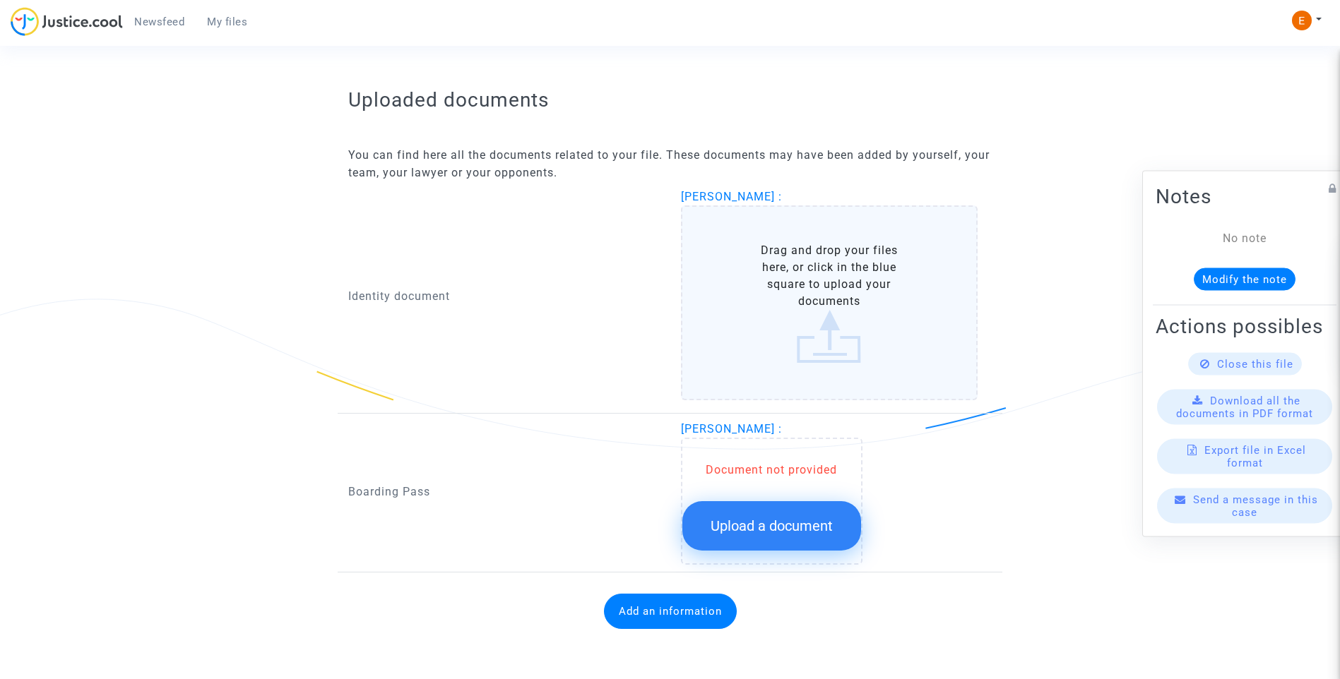
click at [792, 523] on span "Upload a document" at bounding box center [771, 526] width 122 height 17
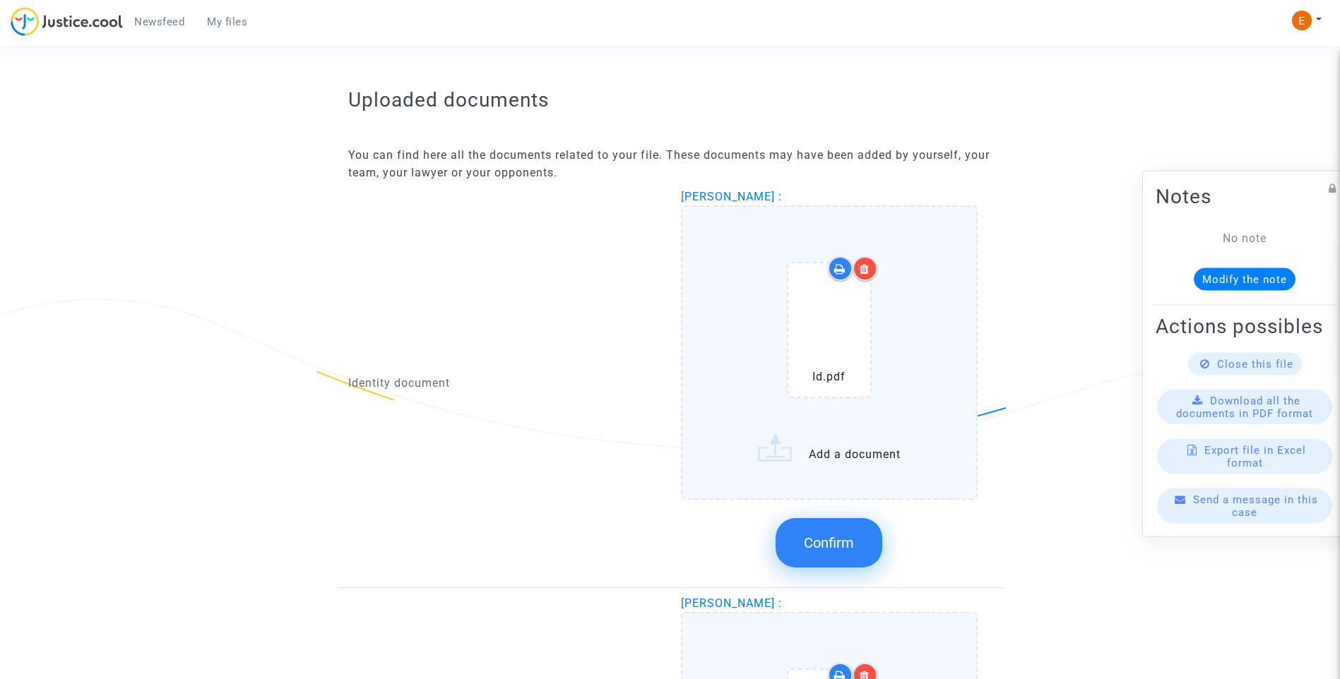
click at [870, 273] on div at bounding box center [864, 268] width 25 height 25
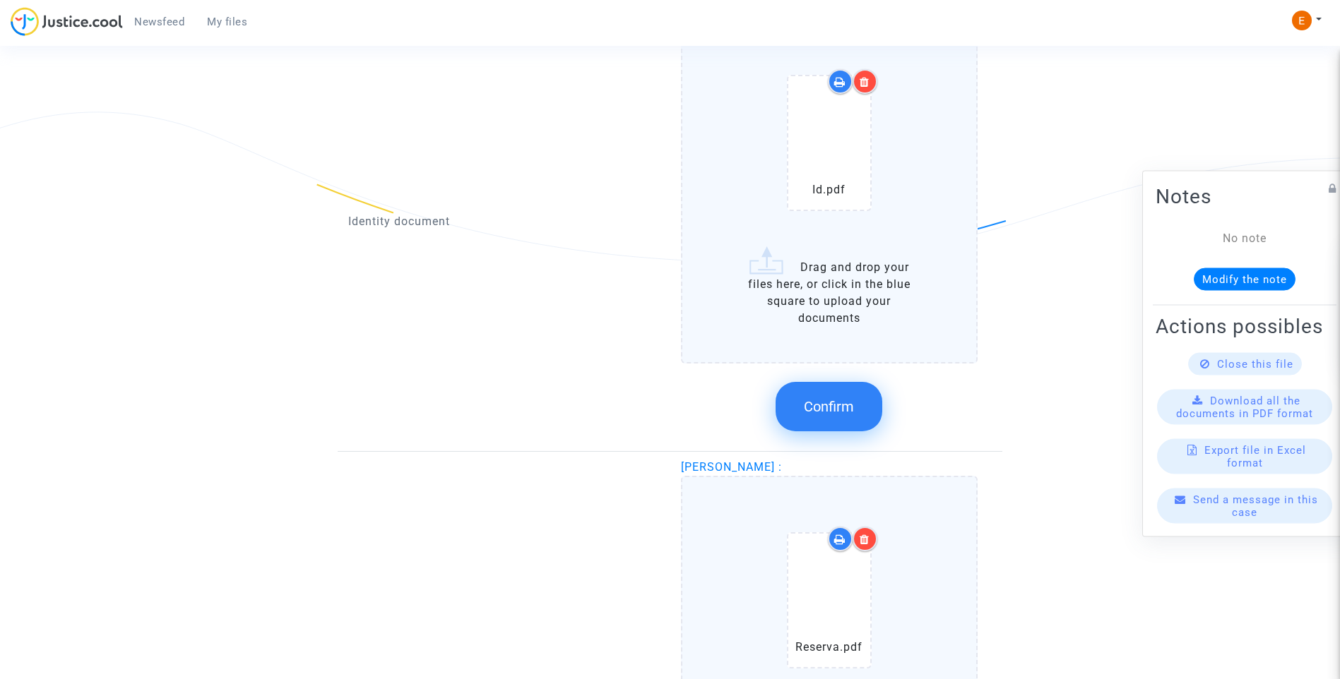
scroll to position [1011, 0]
click at [849, 389] on button "Confirm" at bounding box center [828, 407] width 107 height 49
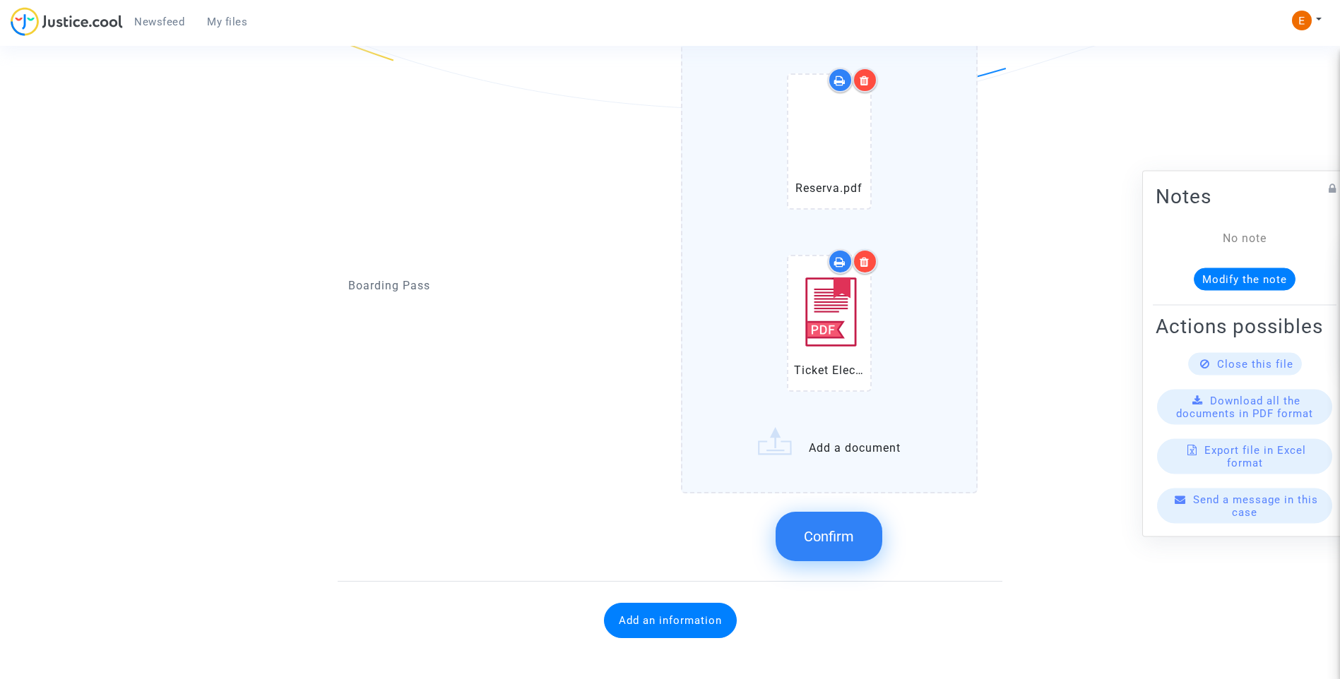
scroll to position [1174, 0]
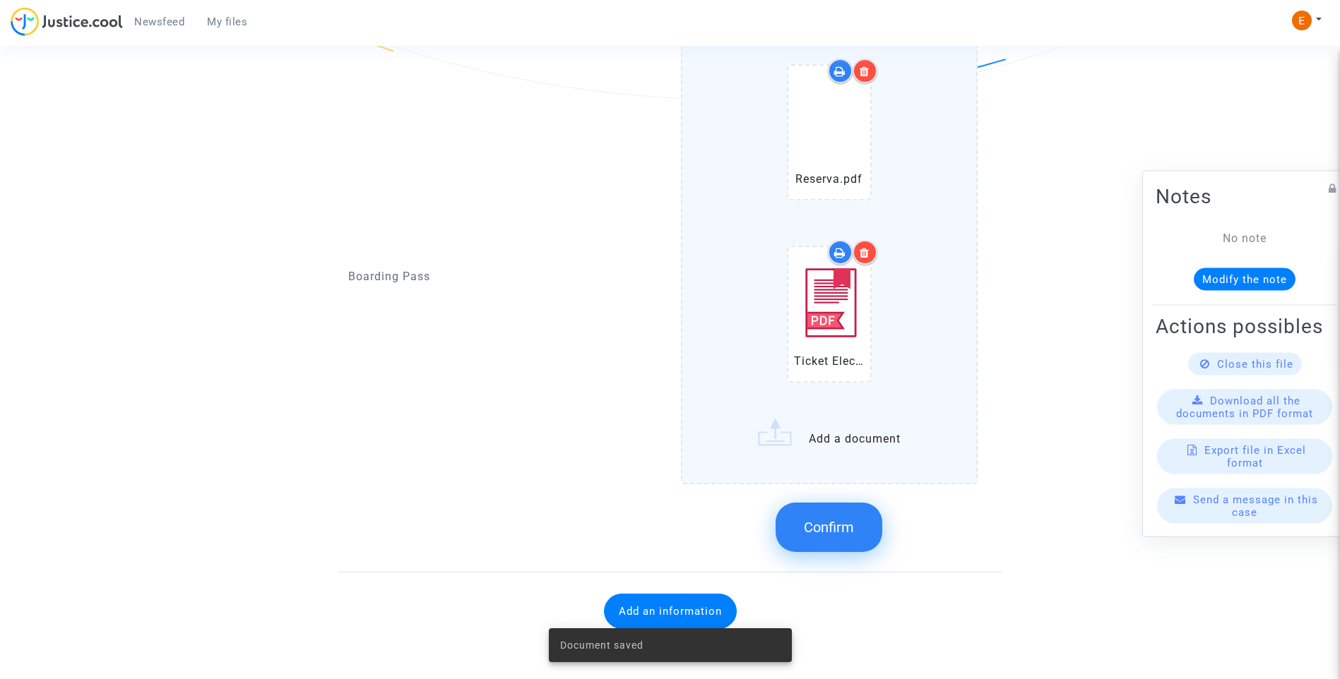
click at [833, 533] on span "Confirm" at bounding box center [829, 527] width 50 height 17
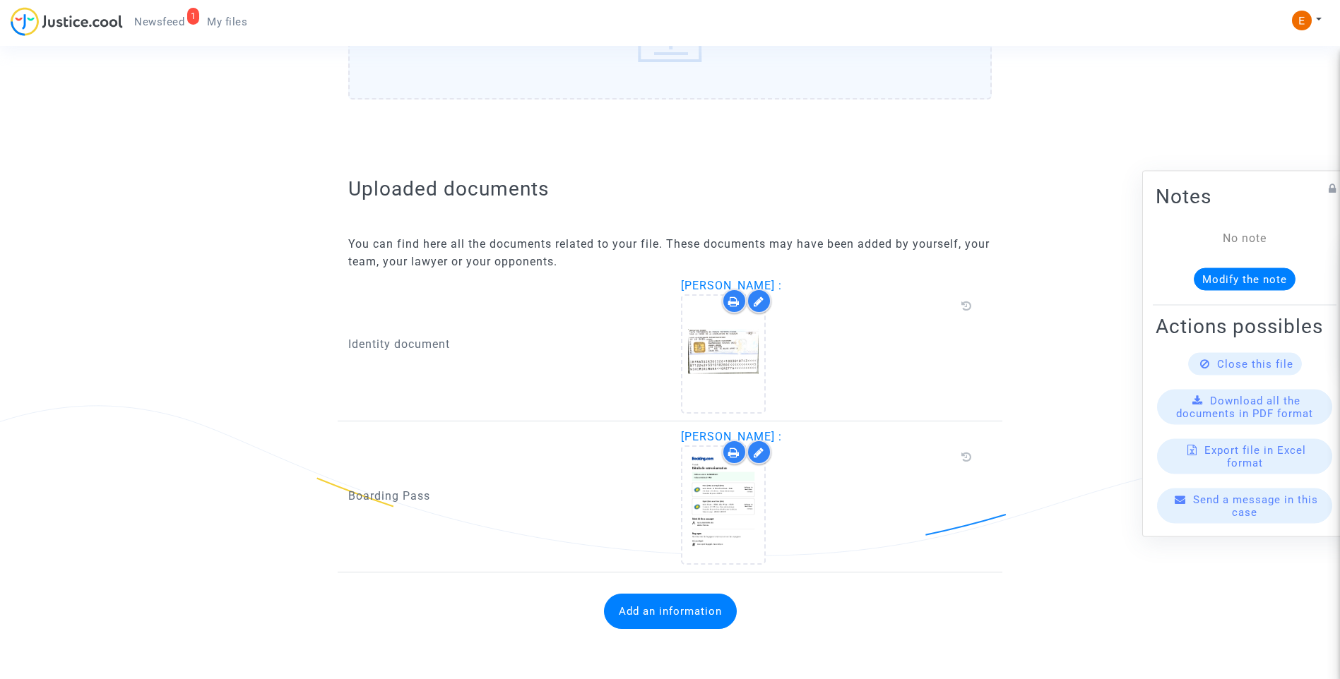
click at [684, 618] on button "Add an information" at bounding box center [670, 611] width 133 height 35
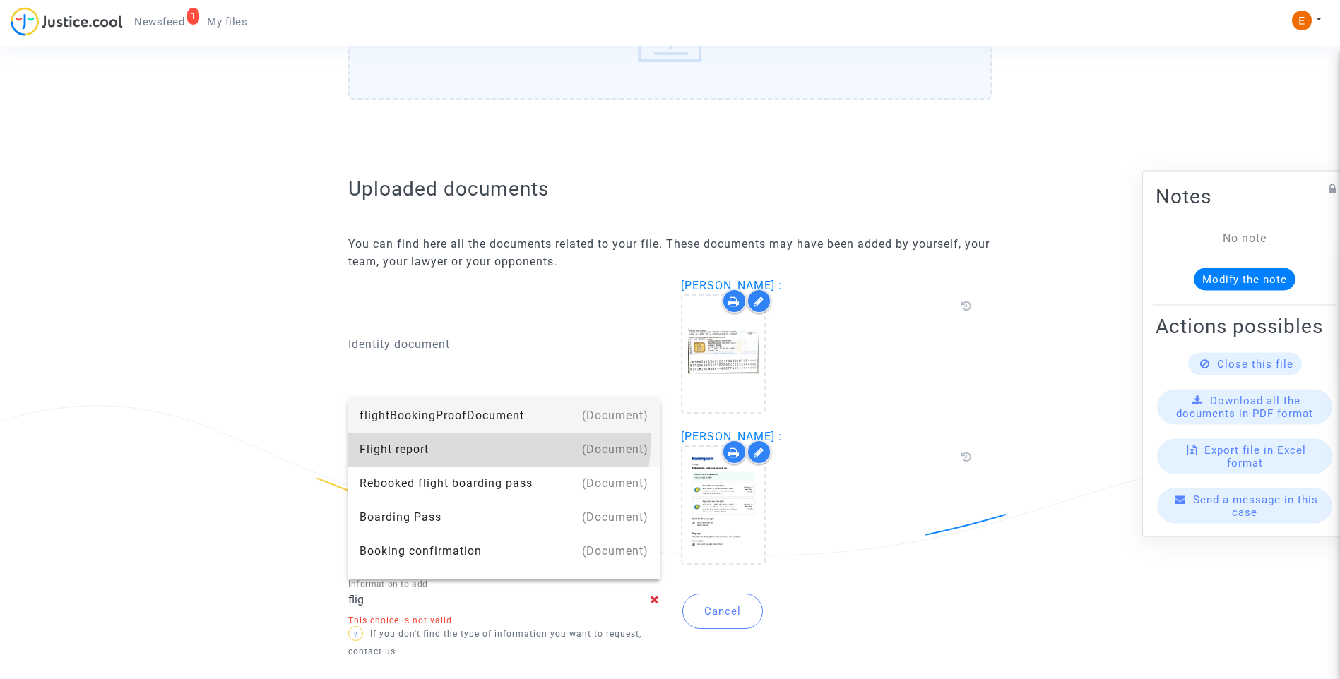
click at [466, 436] on div "Flight report" at bounding box center [503, 450] width 289 height 34
type input "Flight report"
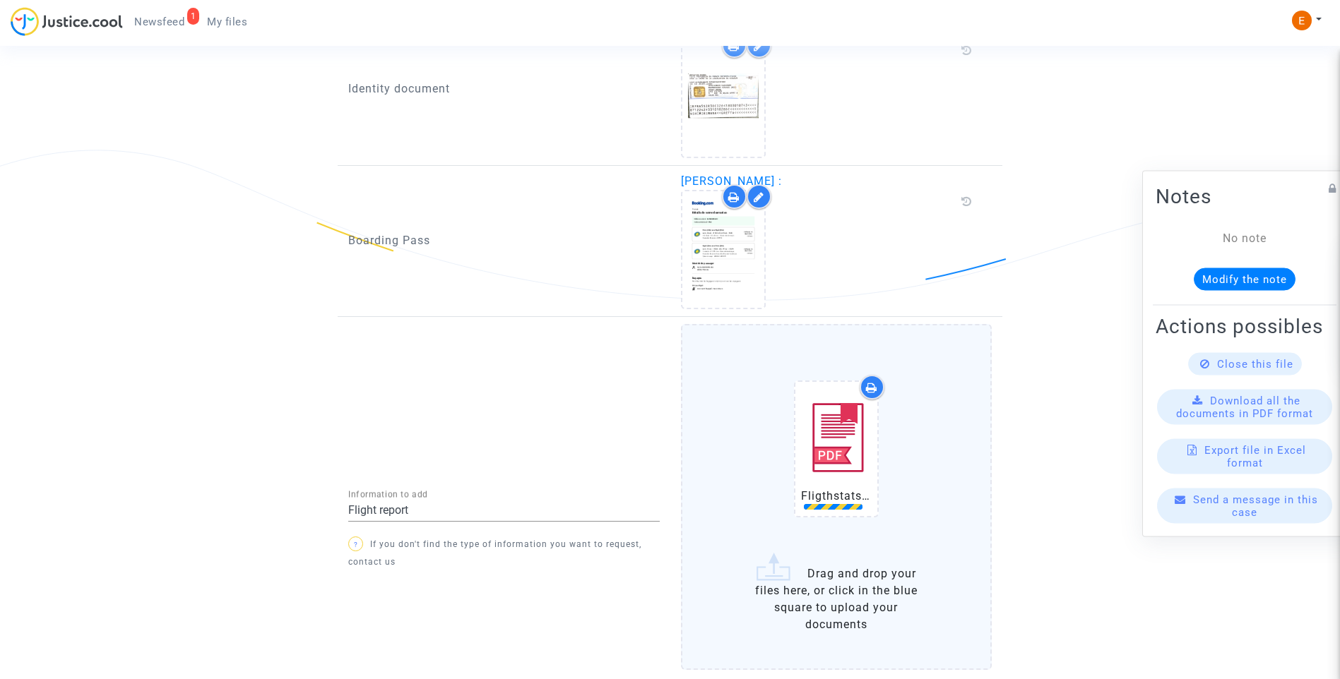
scroll to position [1050, 0]
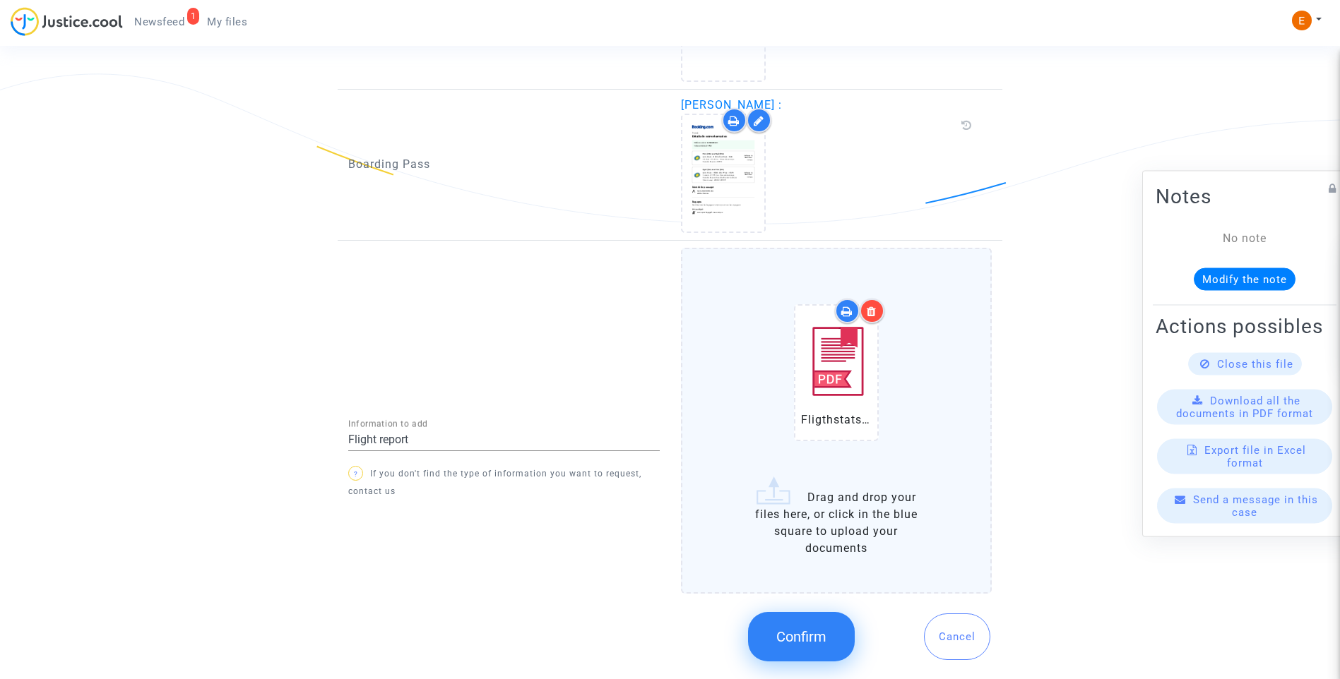
click at [793, 658] on button "Confirm" at bounding box center [801, 636] width 107 height 49
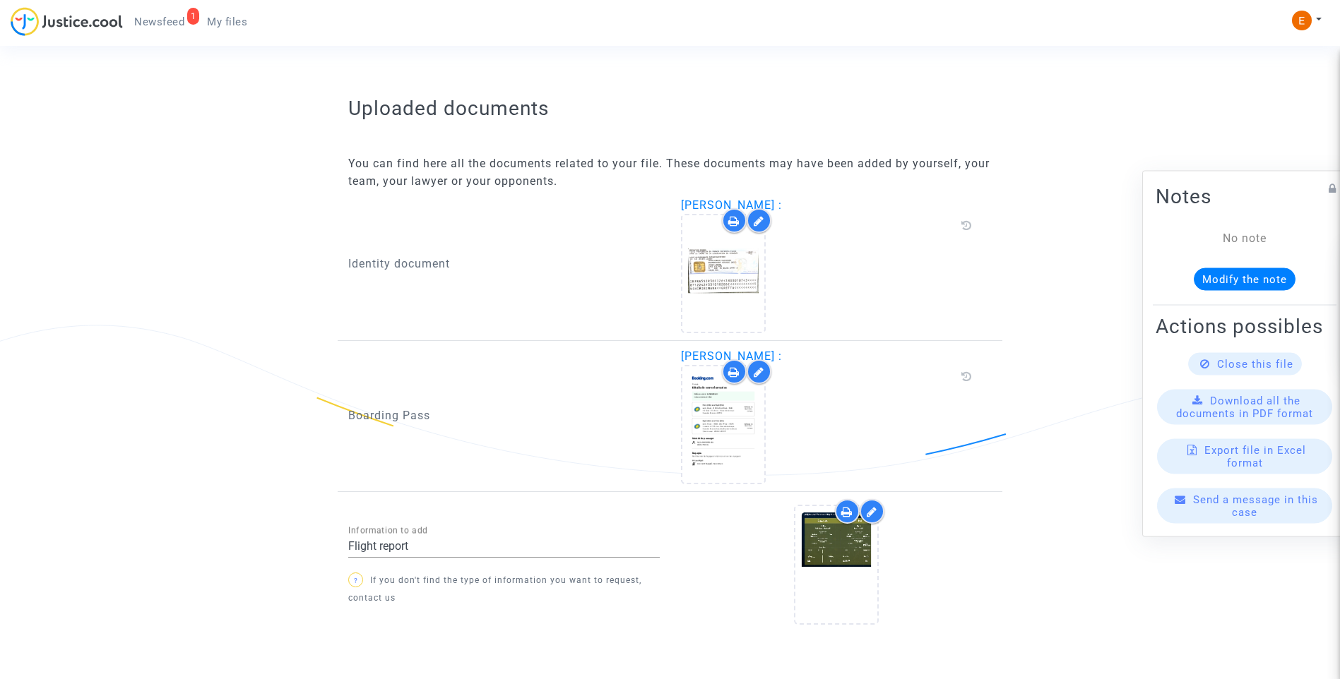
scroll to position [853, 0]
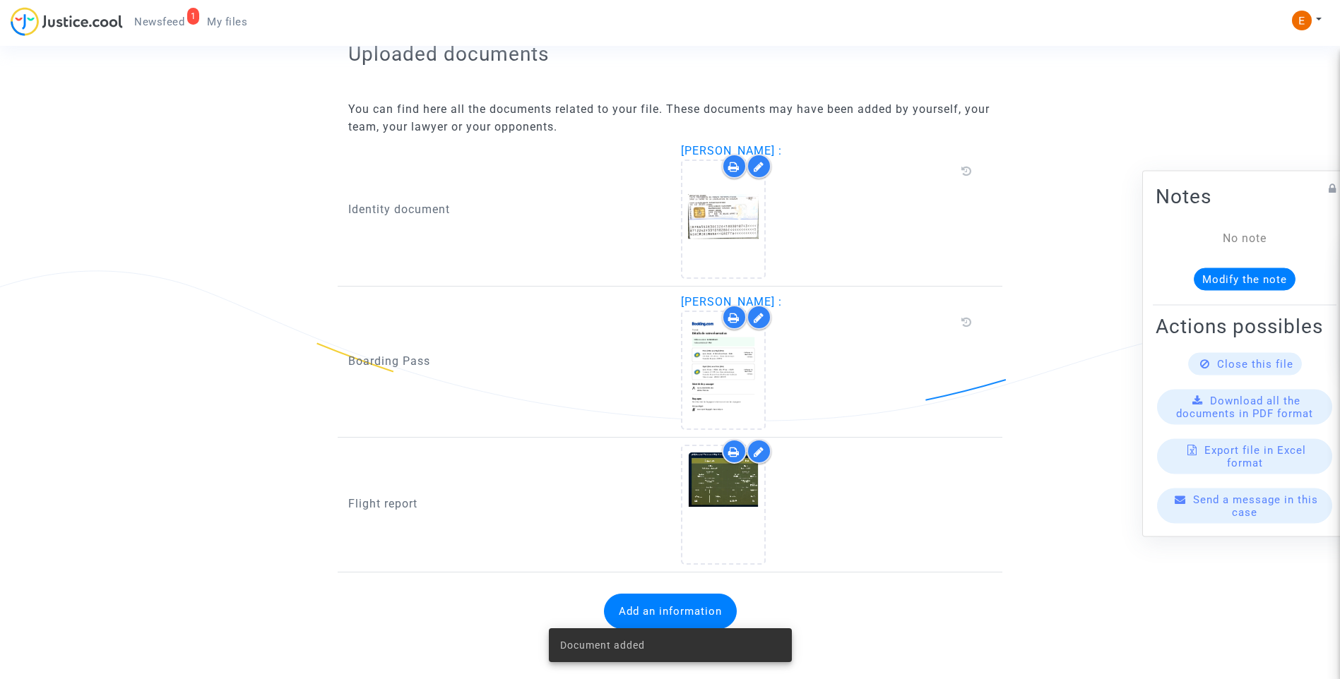
click at [174, 26] on span "Newsfeed" at bounding box center [159, 22] width 50 height 13
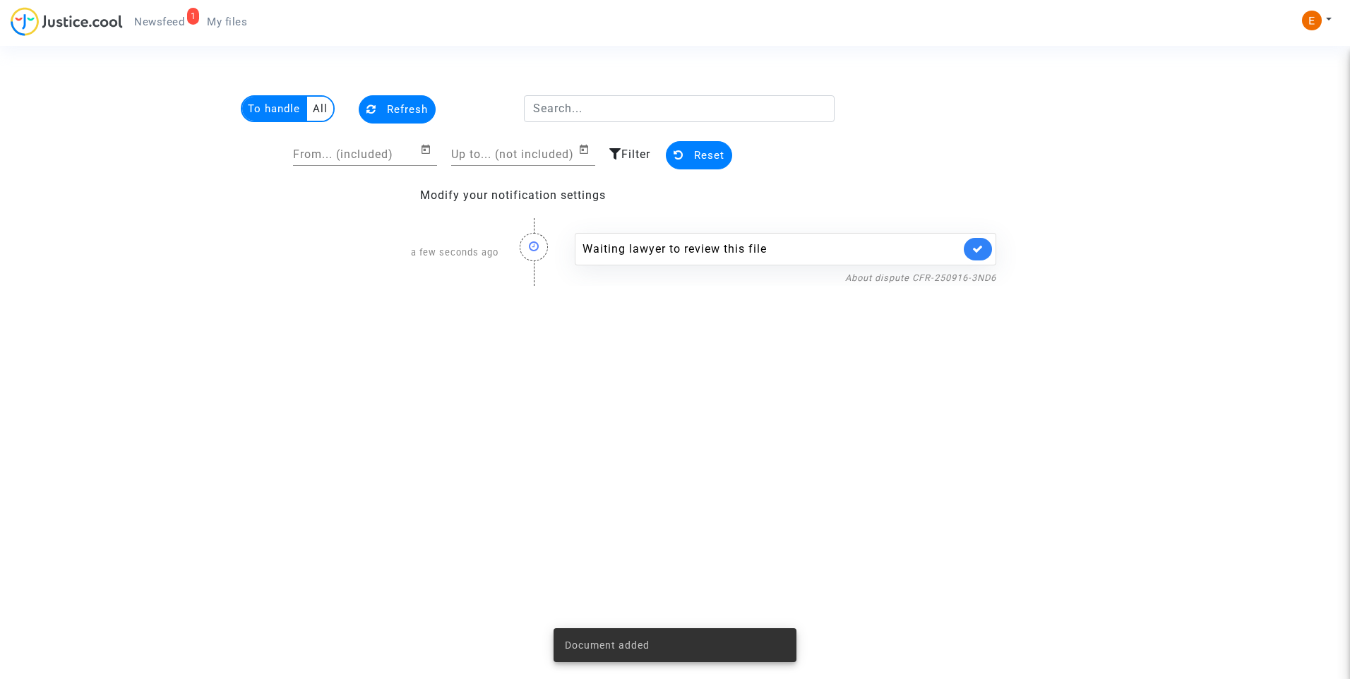
click at [985, 255] on link at bounding box center [978, 249] width 28 height 23
